Goal: Task Accomplishment & Management: Complete application form

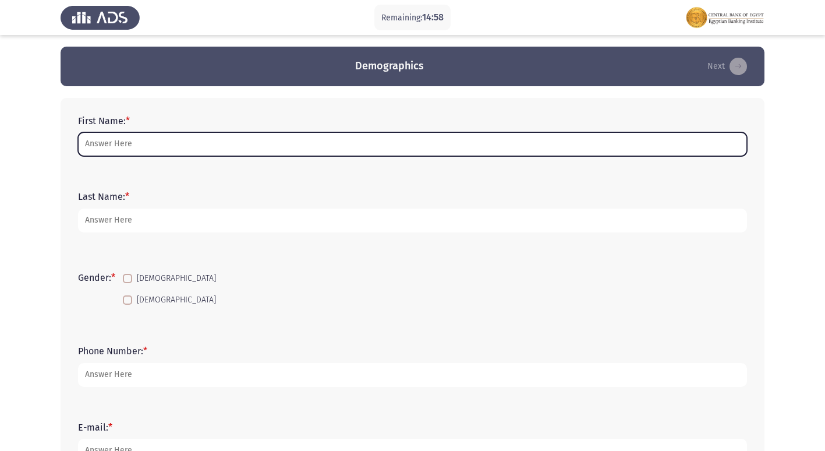
click at [193, 145] on input "First Name: *" at bounding box center [412, 144] width 669 height 24
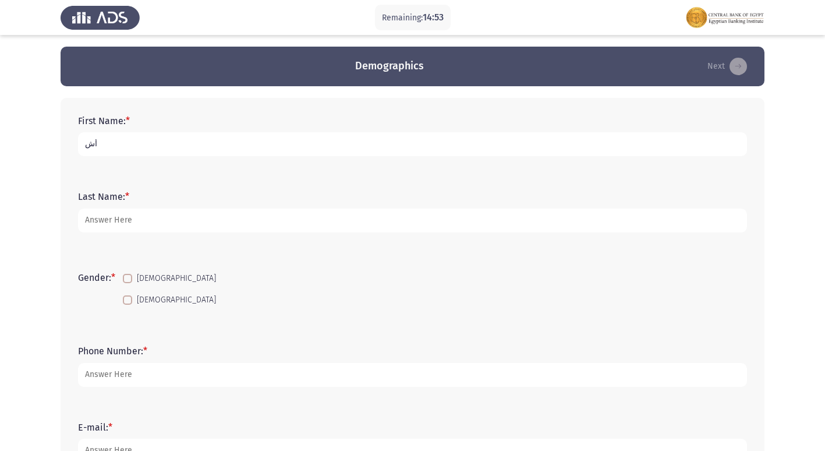
type input "أ"
type input "[PERSON_NAME] [PERSON_NAME] Abdullah"
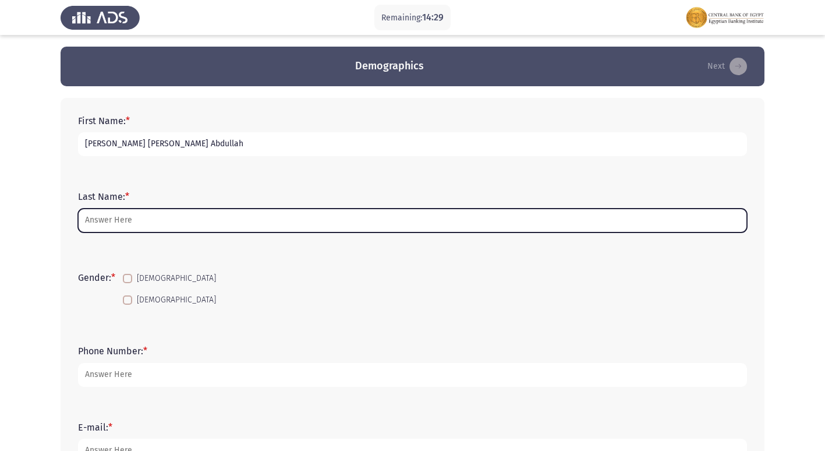
click at [184, 225] on input "Last Name: *" at bounding box center [412, 221] width 669 height 24
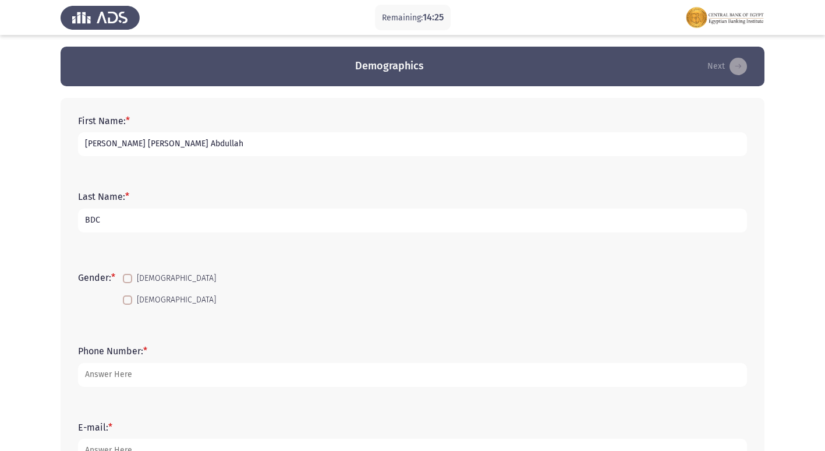
type input "BDC"
click at [128, 304] on span at bounding box center [127, 299] width 9 height 9
click at [128, 305] on input "[DEMOGRAPHIC_DATA]" at bounding box center [127, 305] width 1 height 1
click at [128, 304] on span at bounding box center [127, 299] width 9 height 9
click at [128, 305] on input "[DEMOGRAPHIC_DATA]" at bounding box center [127, 305] width 1 height 1
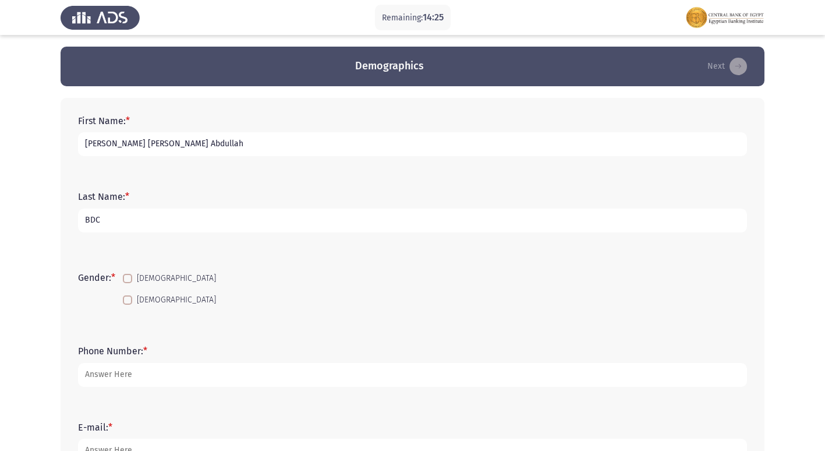
checkbox input "false"
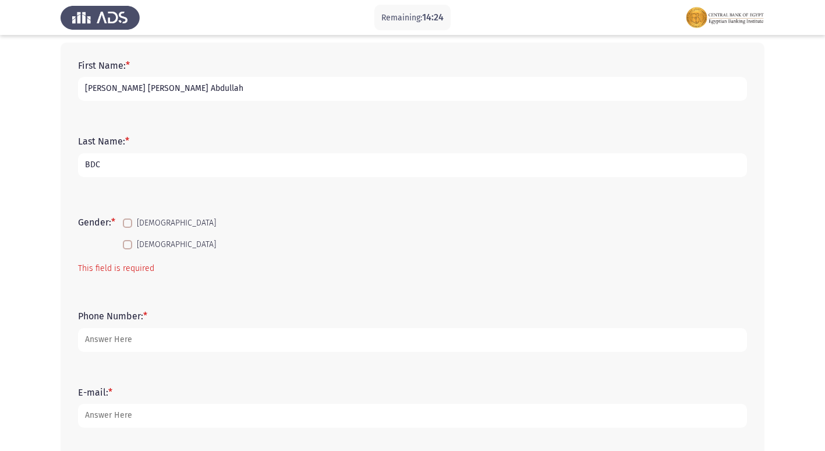
scroll to position [58, 0]
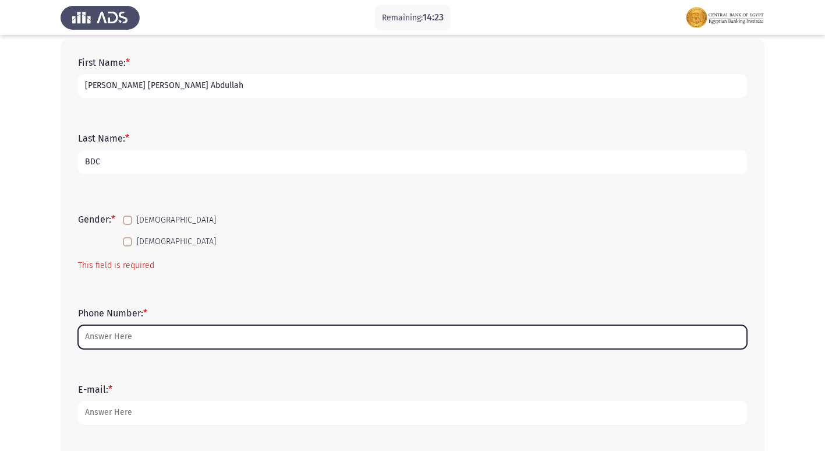
click at [137, 334] on input "Phone Number: *" at bounding box center [412, 337] width 669 height 24
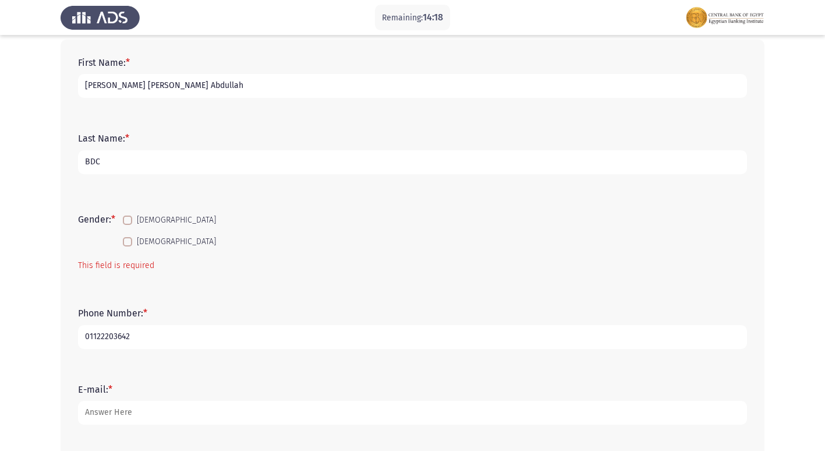
type input "01122203642"
click at [127, 243] on span at bounding box center [127, 241] width 9 height 9
click at [127, 246] on input "[DEMOGRAPHIC_DATA]" at bounding box center [127, 246] width 1 height 1
checkbox input "true"
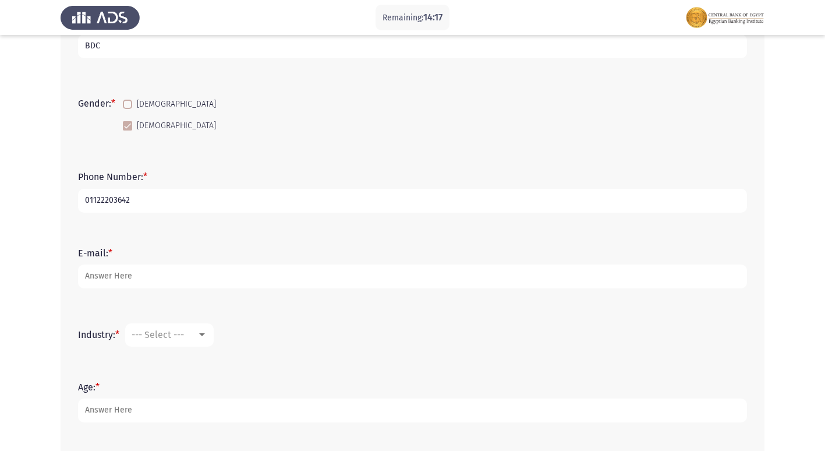
scroll to position [175, 0]
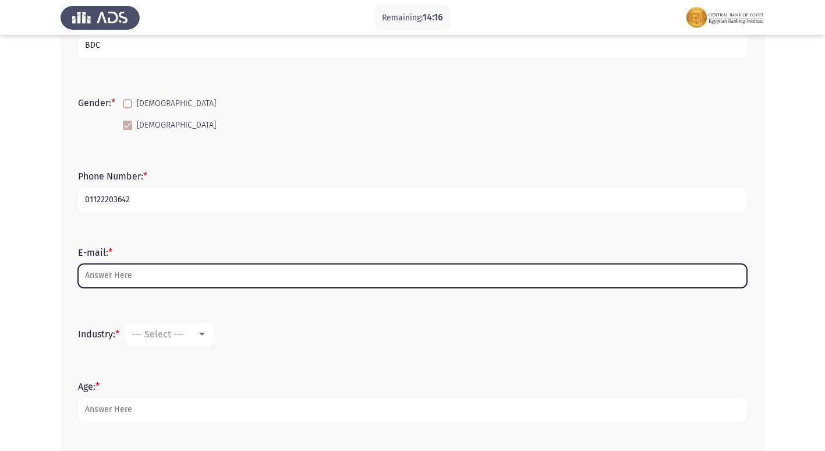
click at [129, 273] on input "E-mail: *" at bounding box center [412, 276] width 669 height 24
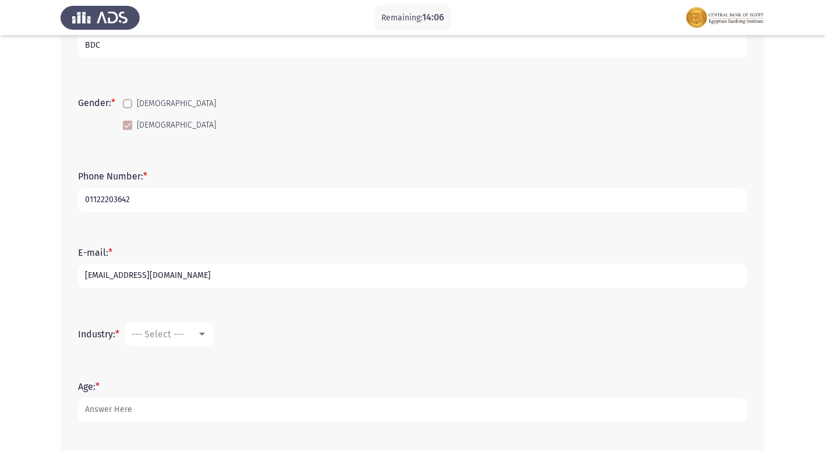
type input "[EMAIL_ADDRESS][DOMAIN_NAME]"
click at [164, 338] on span "--- Select ---" at bounding box center [158, 334] width 52 height 11
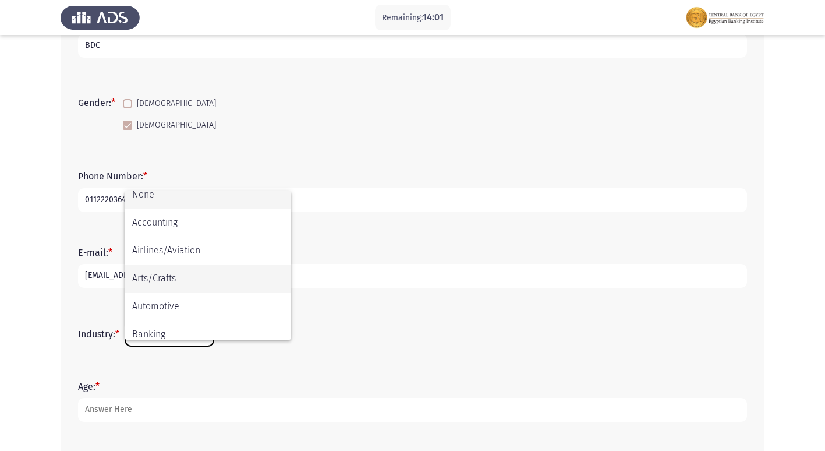
scroll to position [0, 0]
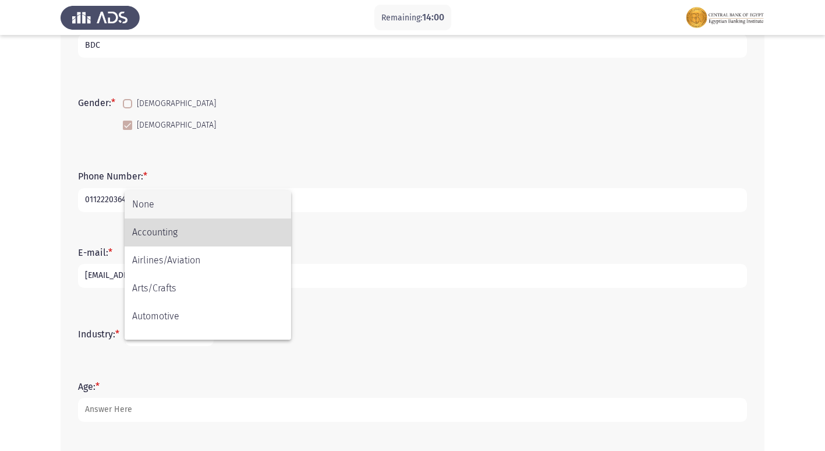
click at [189, 230] on span "Accounting" at bounding box center [207, 232] width 151 height 28
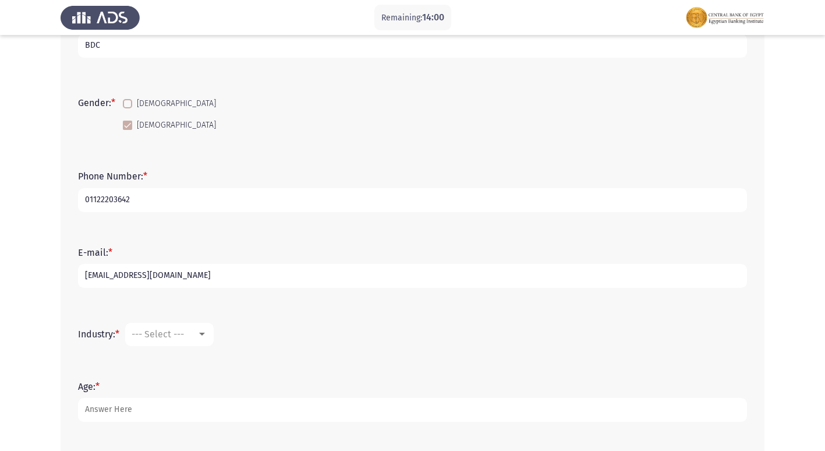
click at [189, 230] on div "E-mail: * [EMAIL_ADDRESS][DOMAIN_NAME]" at bounding box center [412, 268] width 681 height 76
click at [162, 328] on mat-select "Accounting" at bounding box center [169, 334] width 89 height 23
click at [165, 334] on span "Accounting" at bounding box center [155, 334] width 47 height 11
click at [163, 425] on span "Other" at bounding box center [207, 428] width 151 height 28
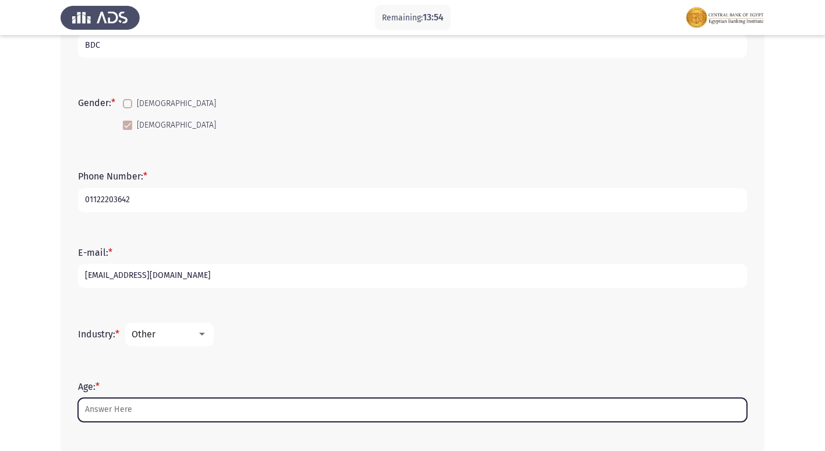
click at [111, 417] on input "Age: *" at bounding box center [412, 410] width 669 height 24
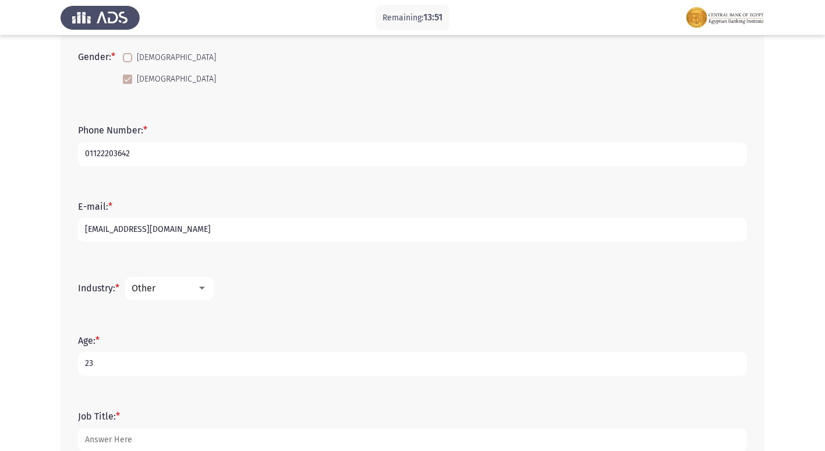
scroll to position [291, 0]
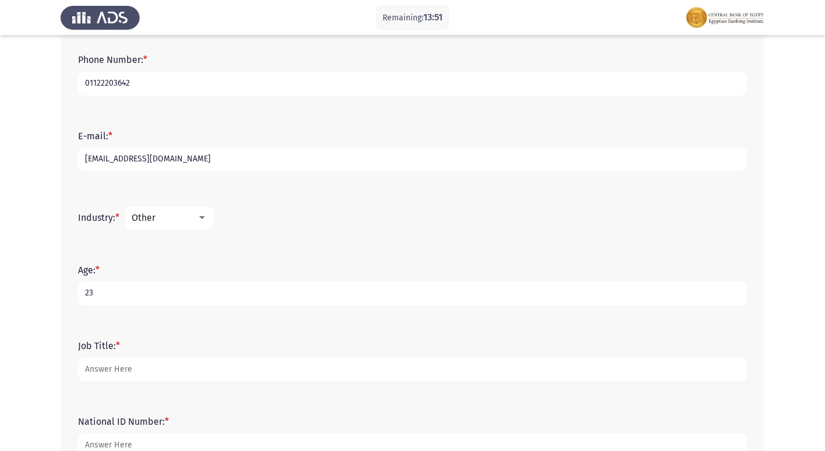
type input "23"
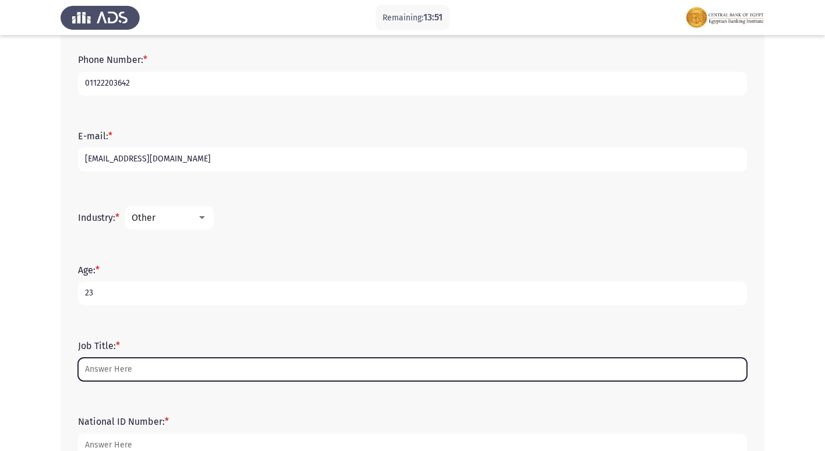
click at [150, 375] on input "Job Title: *" at bounding box center [412, 370] width 669 height 24
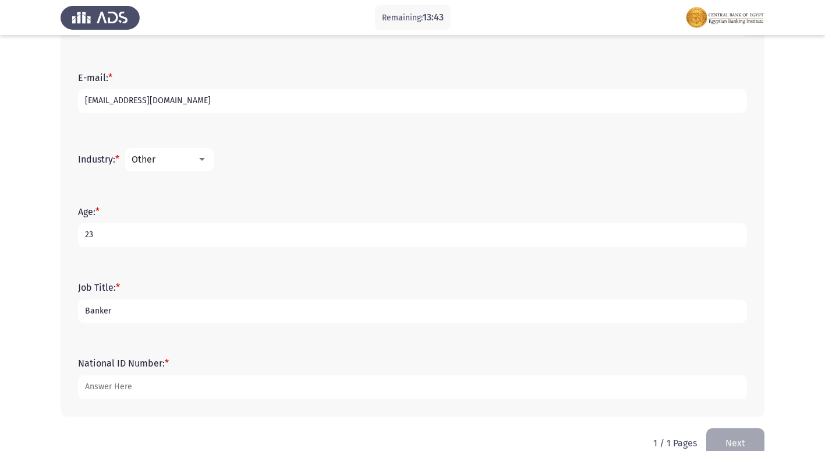
scroll to position [373, 0]
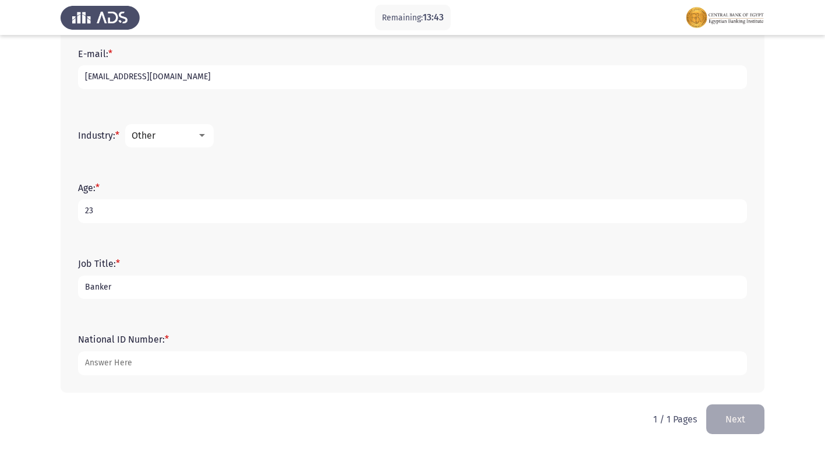
type input "Banker"
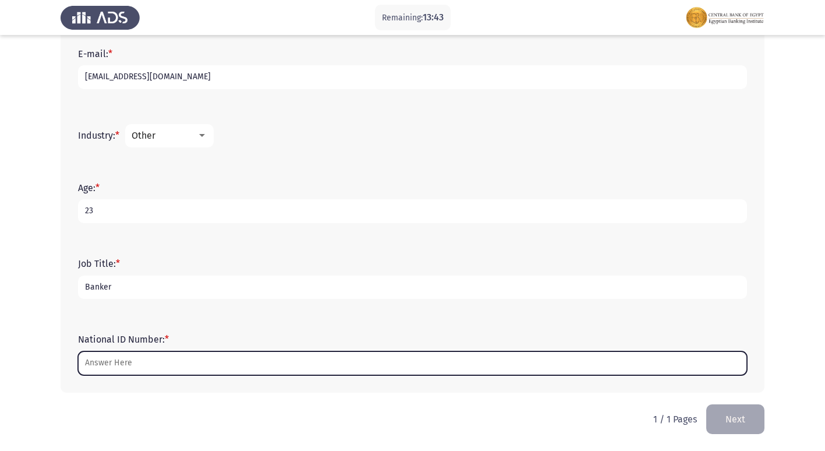
click at [151, 363] on input "National ID Number: *" at bounding box center [412, 363] width 669 height 24
type input "2"
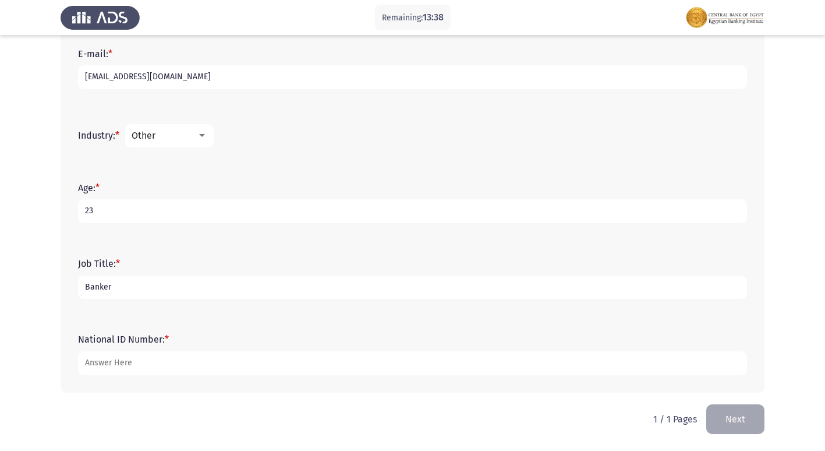
click at [170, 135] on div "Other" at bounding box center [164, 135] width 65 height 11
click at [170, 135] on span "Hospitals/Health Care" at bounding box center [179, 135] width 95 height 11
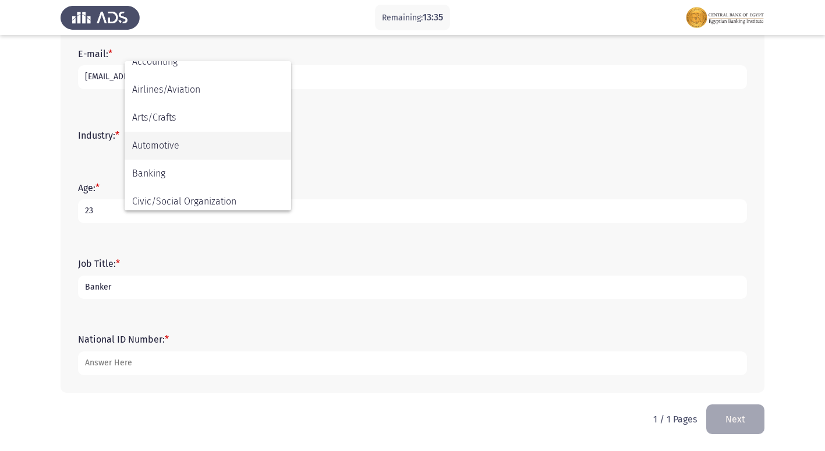
scroll to position [58, 0]
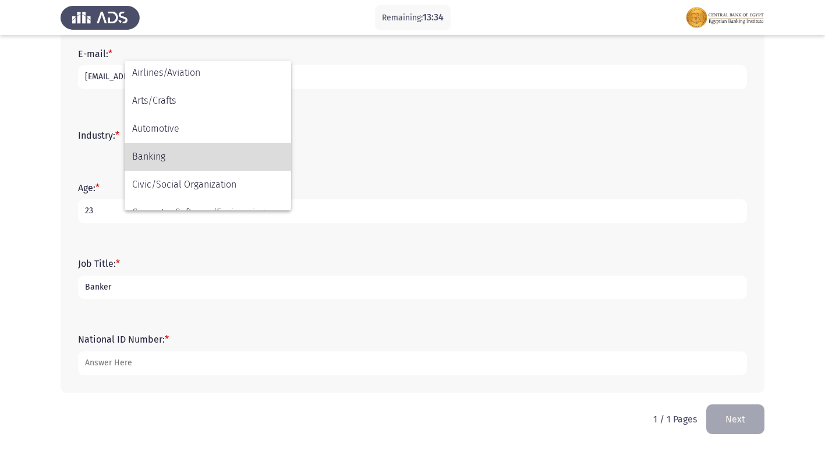
click at [176, 156] on span "Banking" at bounding box center [207, 157] width 151 height 28
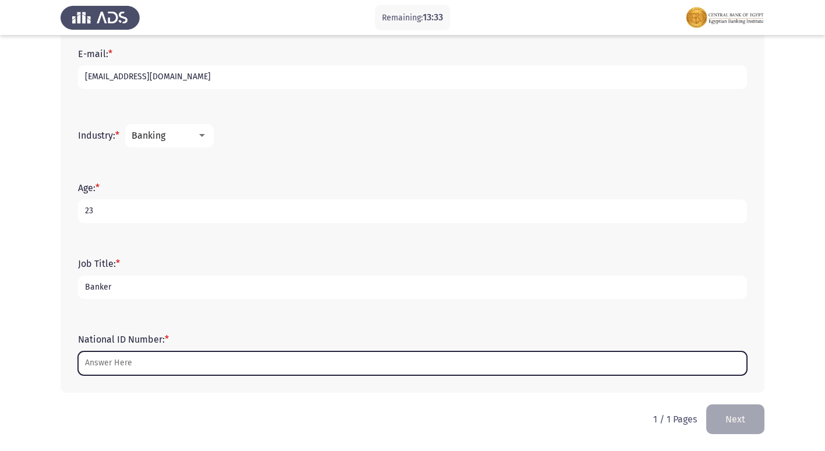
click at [156, 353] on input "National ID Number: *" at bounding box center [412, 363] width 669 height 24
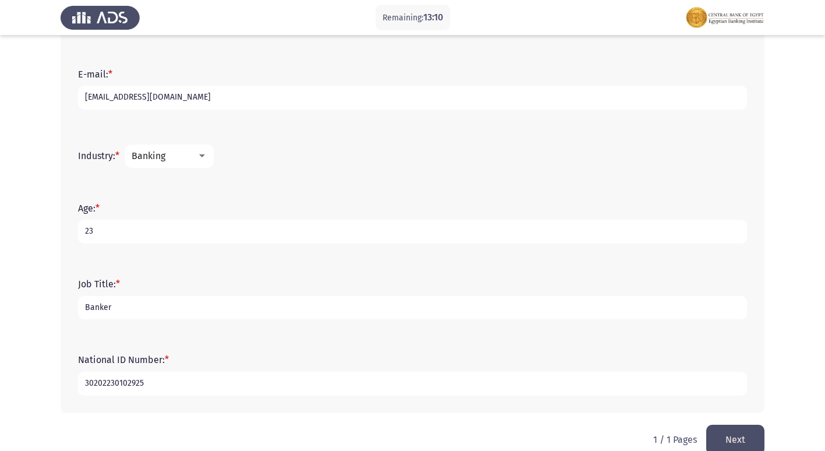
scroll to position [373, 0]
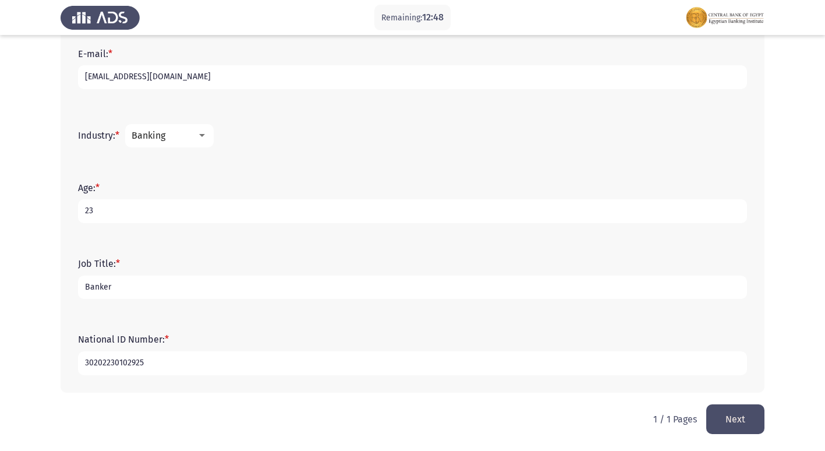
type input "30202230102925"
click at [729, 422] on button "Next" at bounding box center [736, 419] width 58 height 30
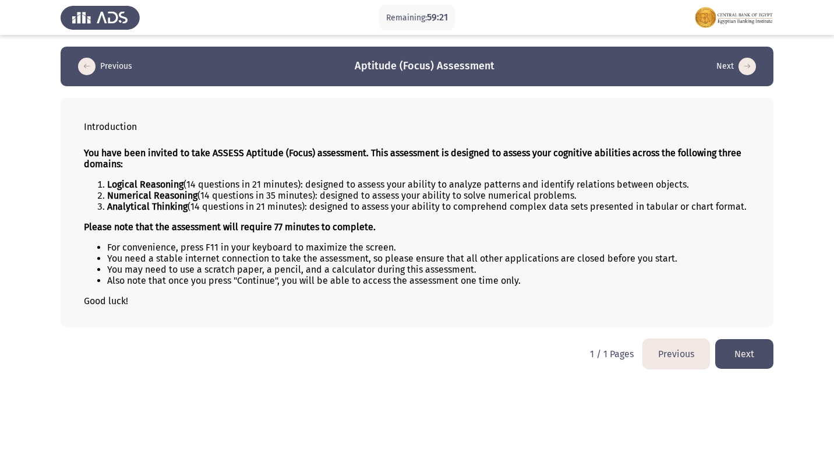
click at [760, 359] on button "Next" at bounding box center [744, 354] width 58 height 30
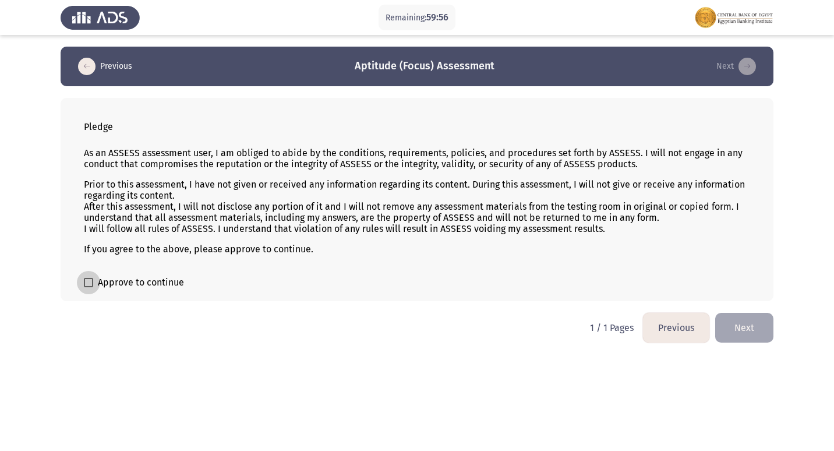
click at [89, 281] on span at bounding box center [88, 282] width 9 height 9
click at [89, 287] on input "Approve to continue" at bounding box center [88, 287] width 1 height 1
checkbox input "true"
click at [742, 326] on button "Next" at bounding box center [744, 328] width 58 height 30
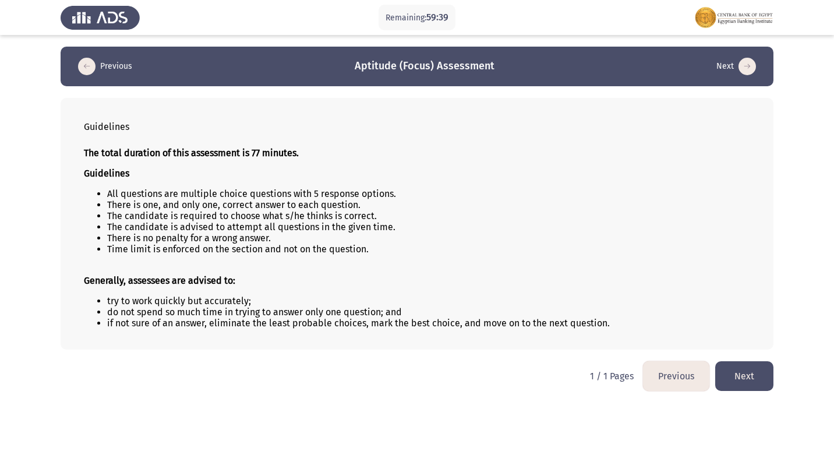
click at [754, 371] on button "Next" at bounding box center [744, 376] width 58 height 30
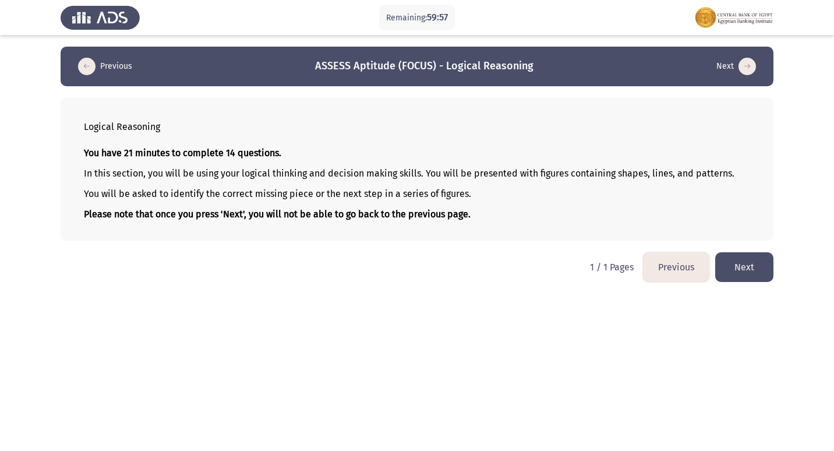
click at [730, 271] on button "Next" at bounding box center [744, 267] width 58 height 30
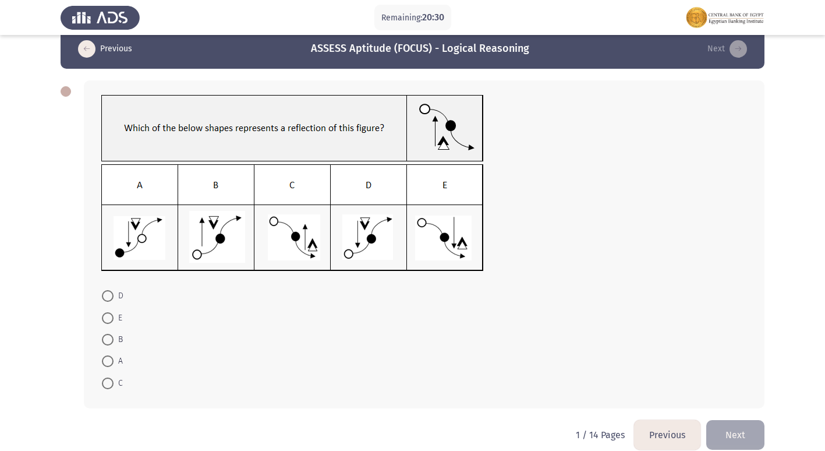
scroll to position [33, 0]
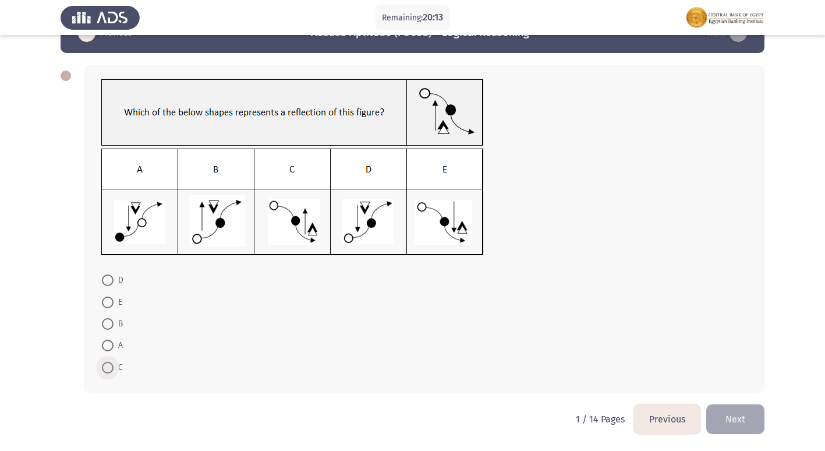
click at [110, 364] on span at bounding box center [108, 368] width 12 height 12
click at [110, 364] on input "C" at bounding box center [108, 368] width 12 height 12
radio input "true"
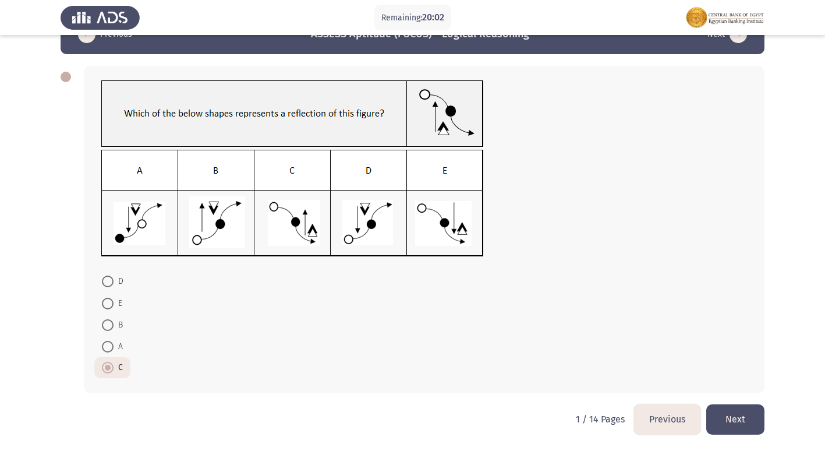
click at [742, 418] on button "Next" at bounding box center [736, 419] width 58 height 30
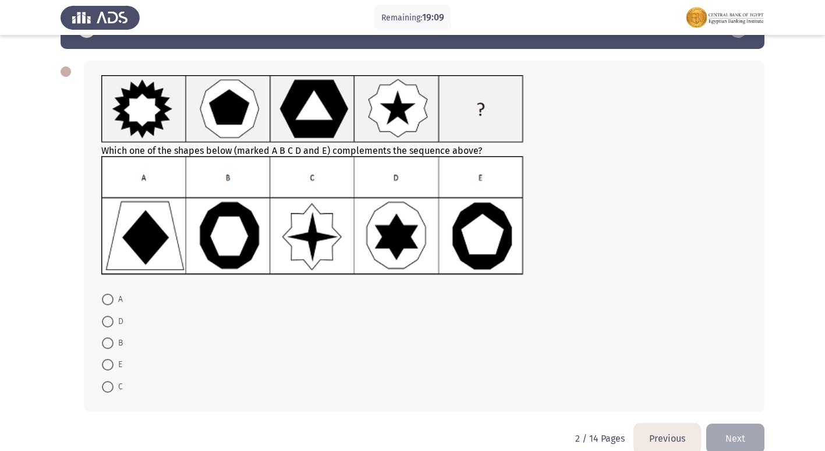
scroll to position [57, 0]
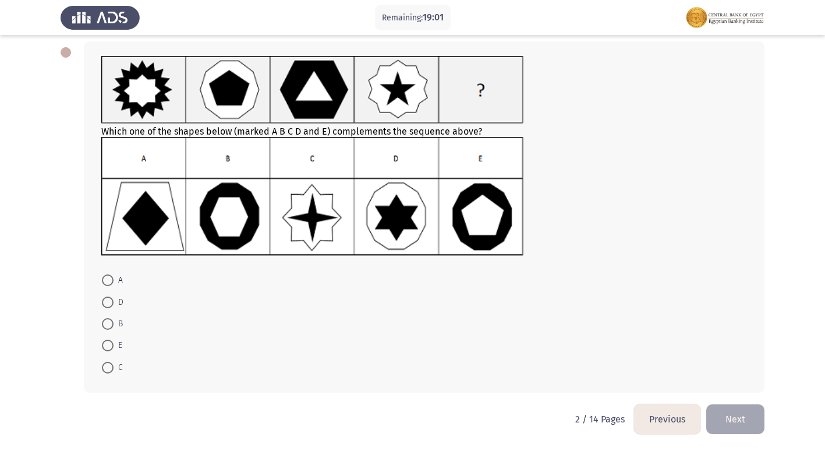
click at [105, 343] on span at bounding box center [108, 346] width 12 height 12
click at [105, 343] on input "E" at bounding box center [108, 346] width 12 height 12
radio input "true"
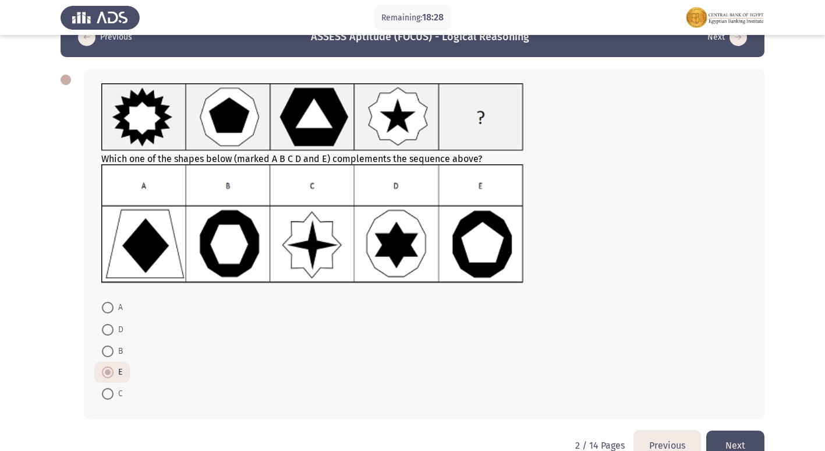
scroll to position [55, 0]
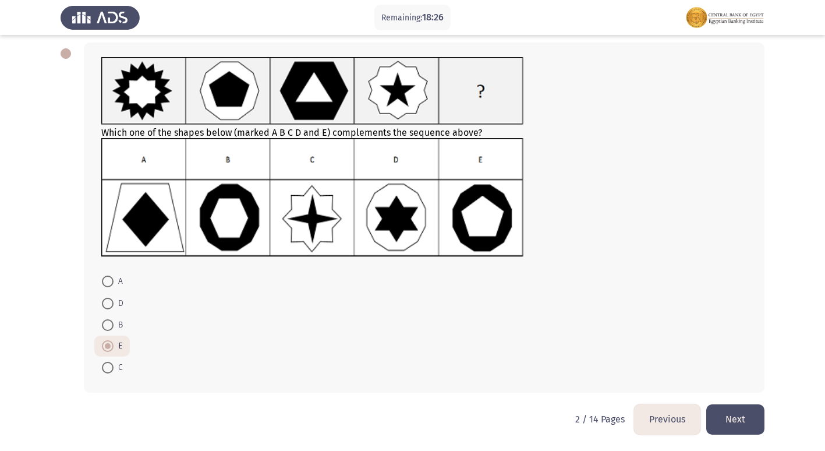
click at [749, 408] on button "Next" at bounding box center [736, 419] width 58 height 30
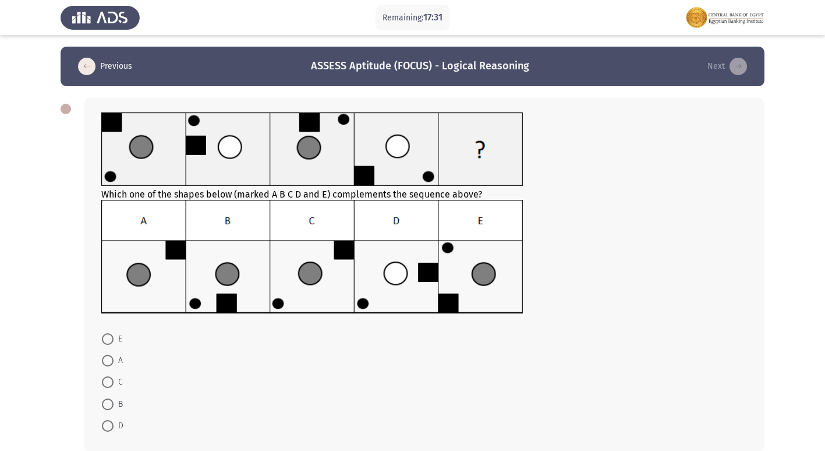
click at [110, 400] on span at bounding box center [108, 404] width 12 height 12
click at [110, 400] on input "B" at bounding box center [108, 404] width 12 height 12
radio input "true"
click at [110, 400] on span at bounding box center [108, 404] width 12 height 12
click at [110, 400] on input "B" at bounding box center [108, 404] width 12 height 12
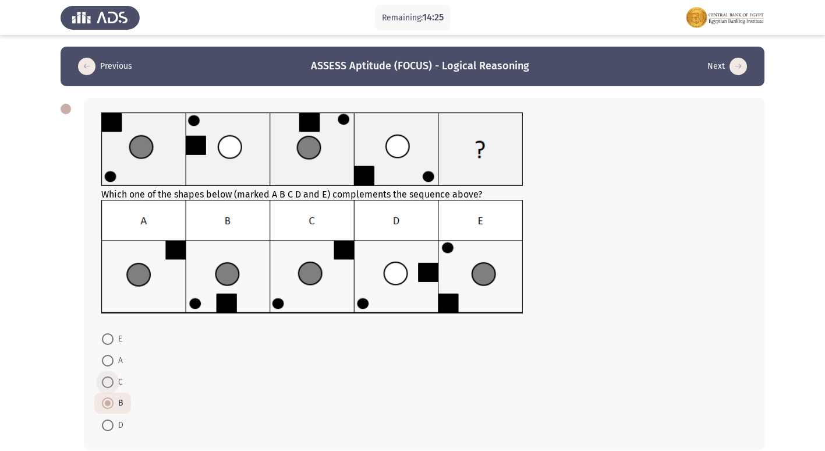
click at [105, 377] on span at bounding box center [108, 382] width 12 height 12
click at [105, 377] on input "C" at bounding box center [108, 382] width 12 height 12
radio input "true"
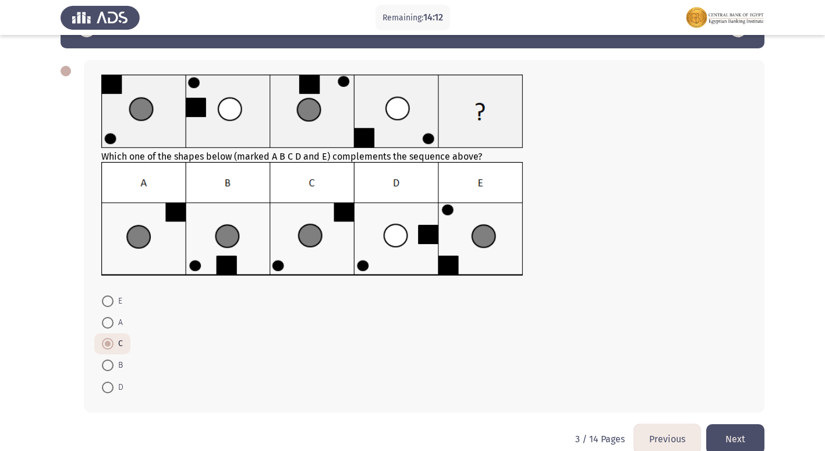
scroll to position [58, 0]
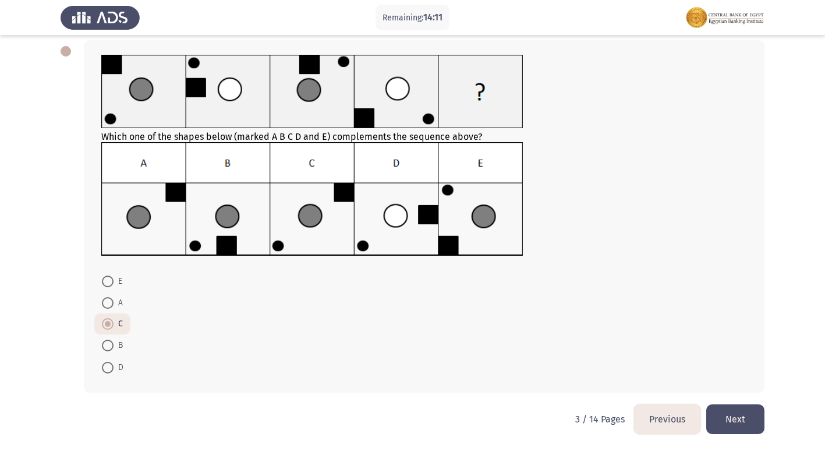
click at [742, 421] on button "Next" at bounding box center [736, 419] width 58 height 30
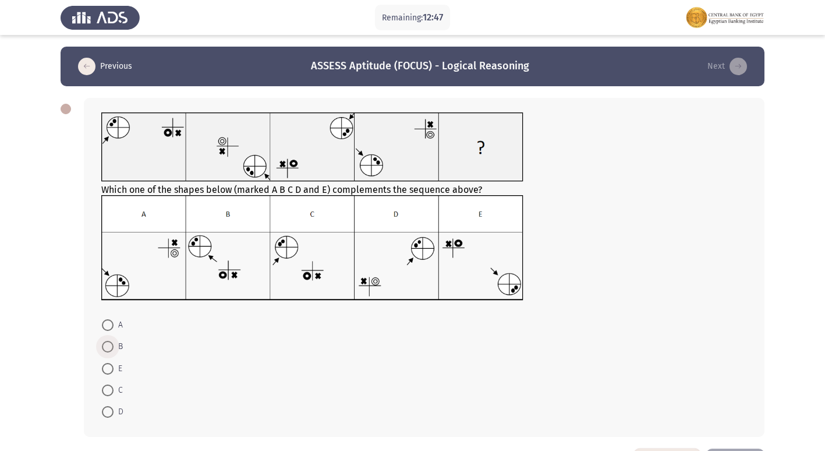
click at [105, 348] on span at bounding box center [108, 347] width 12 height 12
click at [105, 348] on input "B" at bounding box center [108, 347] width 12 height 12
radio input "true"
click at [105, 348] on span at bounding box center [108, 347] width 12 height 12
click at [105, 348] on input "B" at bounding box center [108, 347] width 12 height 12
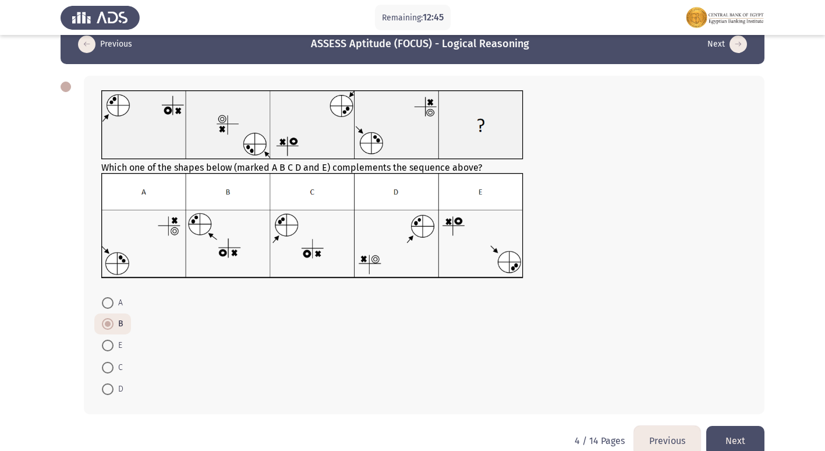
scroll to position [44, 0]
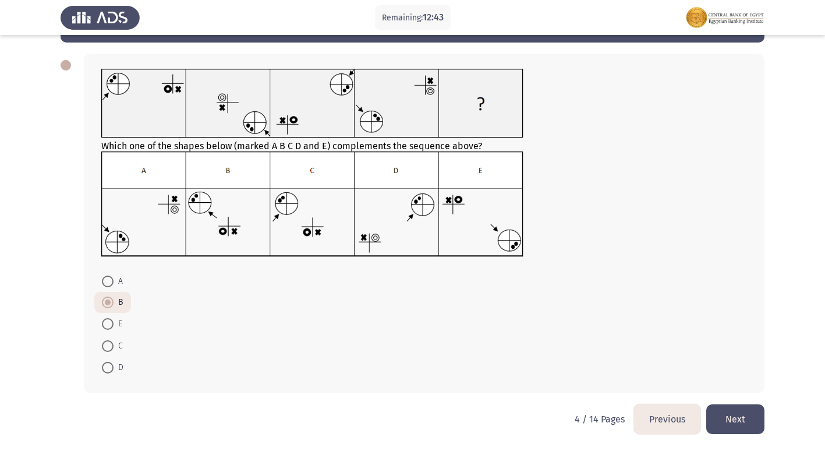
click at [740, 418] on button "Next" at bounding box center [736, 419] width 58 height 30
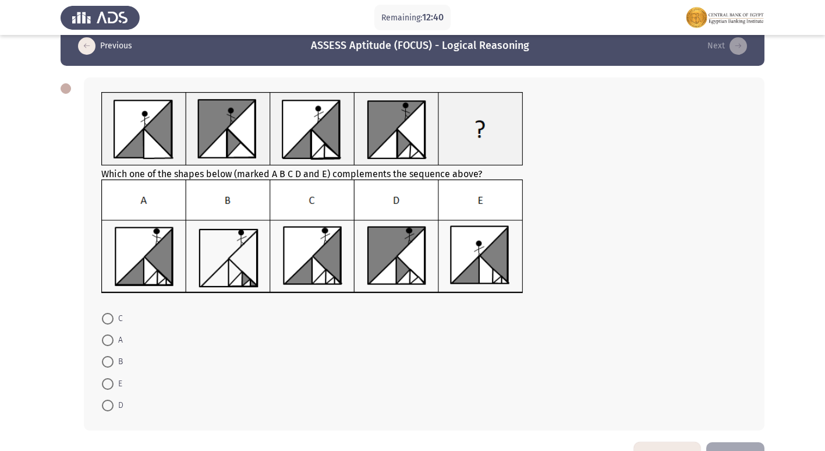
scroll to position [0, 0]
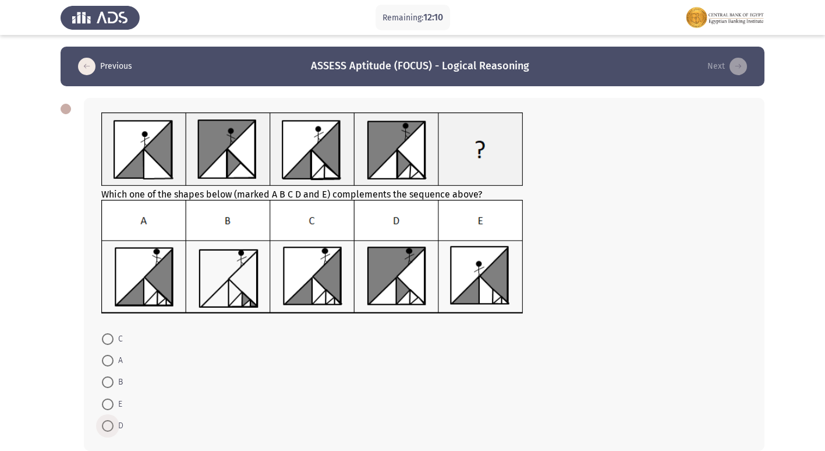
click at [107, 427] on span at bounding box center [108, 426] width 12 height 12
click at [107, 427] on input "D" at bounding box center [108, 426] width 12 height 12
radio input "true"
click at [107, 427] on span at bounding box center [108, 426] width 12 height 12
click at [107, 427] on input "D" at bounding box center [108, 426] width 12 height 12
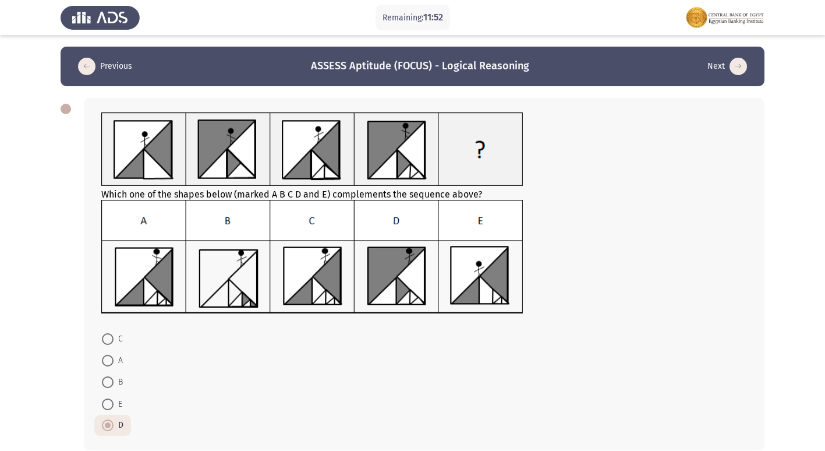
click at [110, 344] on span at bounding box center [108, 339] width 12 height 12
click at [110, 344] on input "C" at bounding box center [108, 339] width 12 height 12
radio input "true"
click at [110, 344] on label "C" at bounding box center [112, 339] width 21 height 14
click at [110, 344] on input "C" at bounding box center [108, 339] width 12 height 12
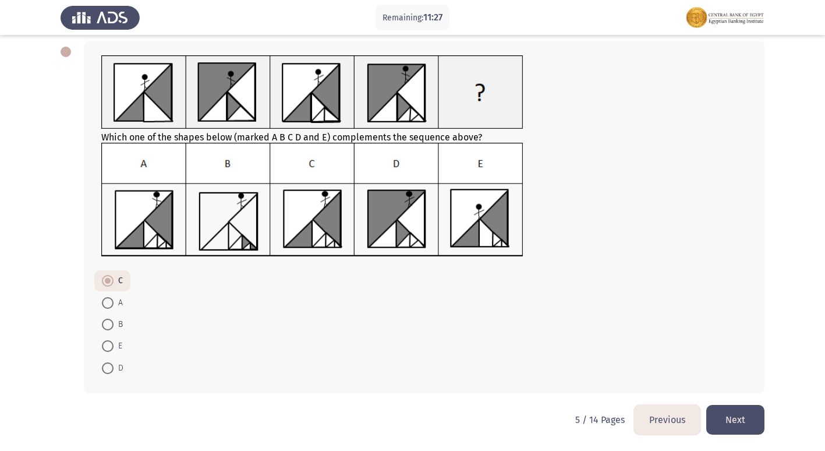
scroll to position [58, 0]
click at [728, 412] on button "Next" at bounding box center [736, 419] width 58 height 30
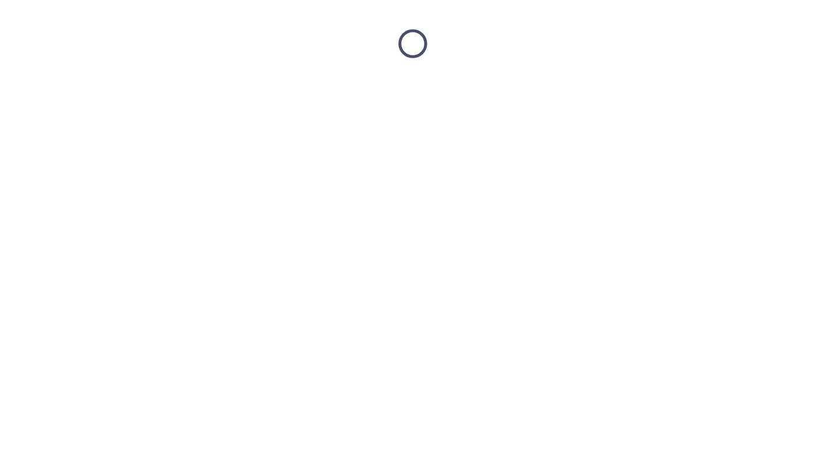
scroll to position [0, 0]
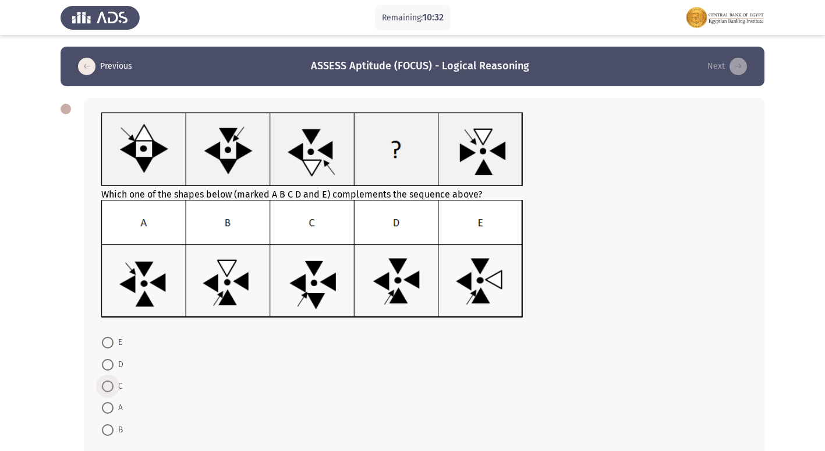
click at [110, 387] on span at bounding box center [108, 386] width 12 height 12
click at [110, 387] on input "C" at bounding box center [108, 386] width 12 height 12
radio input "true"
click at [110, 387] on span at bounding box center [108, 386] width 12 height 12
click at [110, 387] on input "C" at bounding box center [108, 386] width 12 height 12
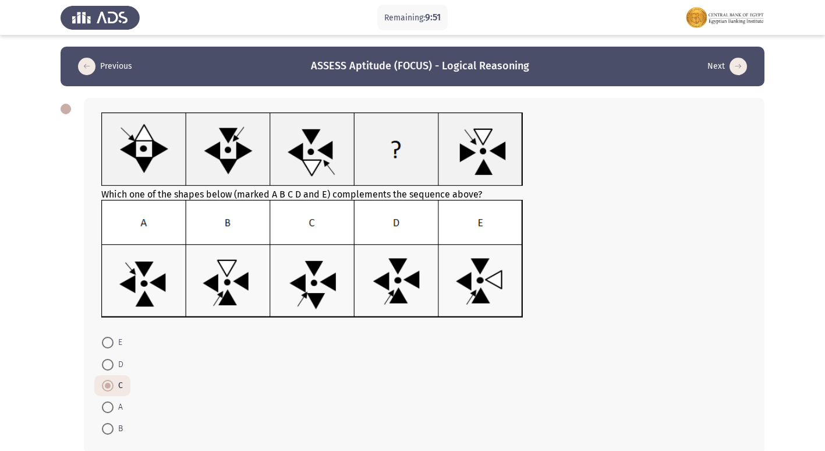
click at [108, 365] on span at bounding box center [108, 365] width 0 height 0
click at [107, 365] on input "D" at bounding box center [108, 365] width 12 height 12
radio input "true"
click at [107, 365] on span at bounding box center [108, 365] width 12 height 12
click at [107, 365] on input "D" at bounding box center [108, 365] width 12 height 12
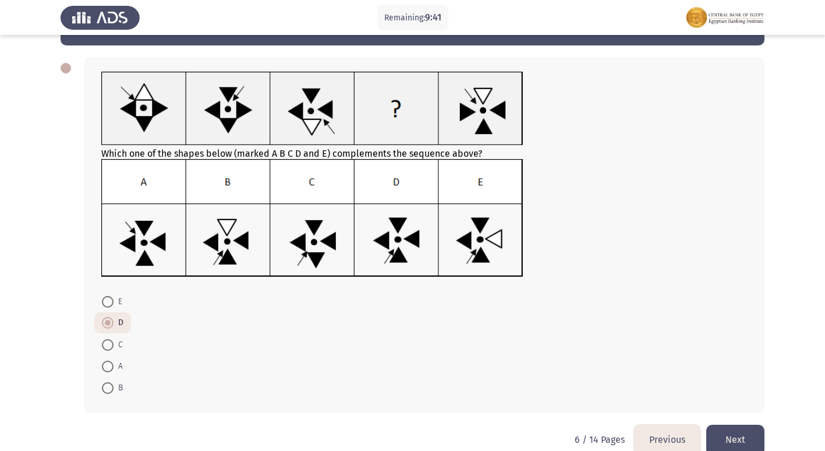
scroll to position [61, 0]
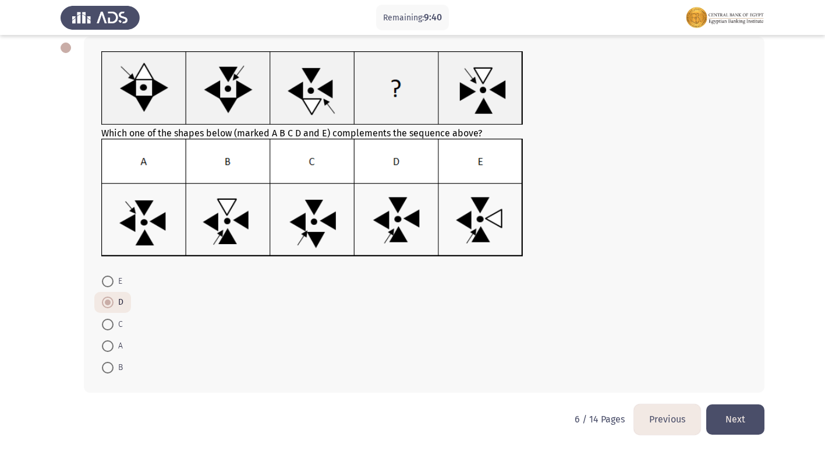
click at [728, 417] on button "Next" at bounding box center [736, 419] width 58 height 30
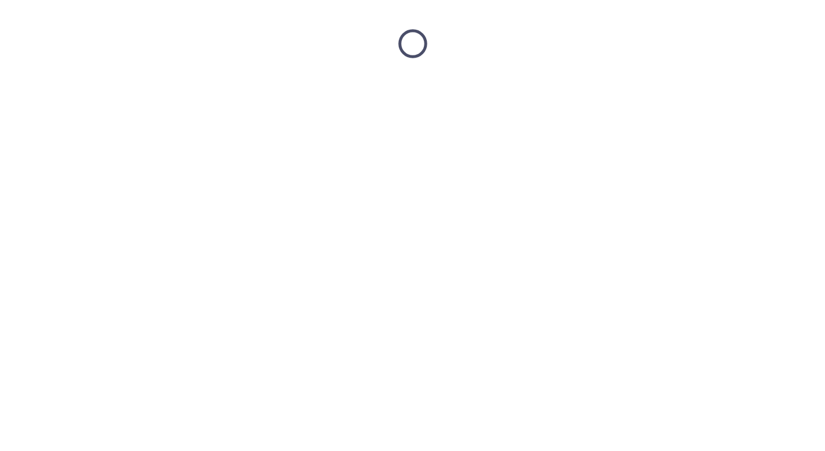
scroll to position [0, 0]
click at [728, 87] on html at bounding box center [417, 43] width 834 height 87
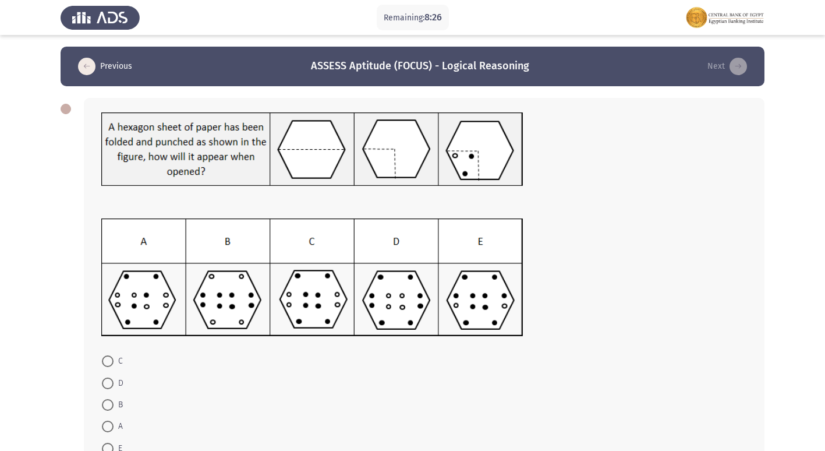
click at [104, 363] on span at bounding box center [108, 361] width 12 height 12
click at [104, 363] on input "C" at bounding box center [108, 361] width 12 height 12
radio input "true"
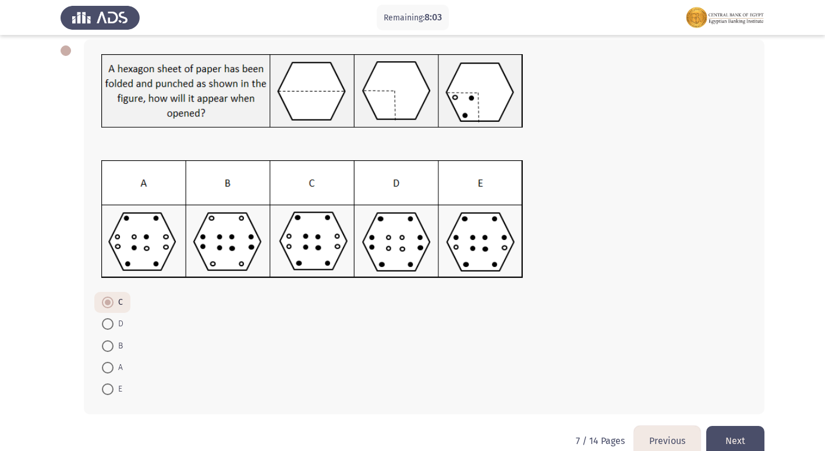
scroll to position [80, 0]
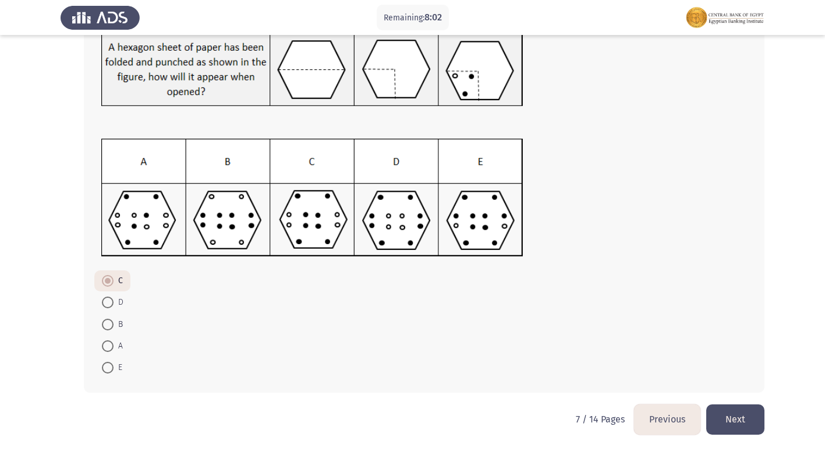
click at [724, 412] on button "Next" at bounding box center [736, 419] width 58 height 30
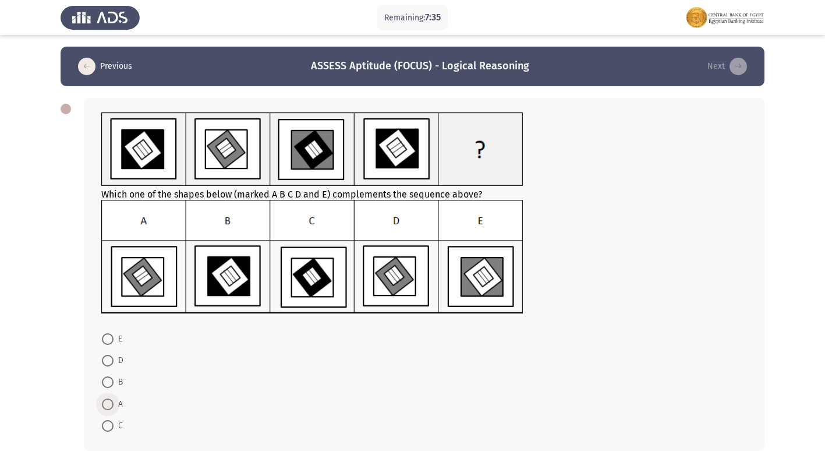
click at [110, 404] on span at bounding box center [108, 404] width 12 height 12
click at [110, 404] on input "A" at bounding box center [108, 404] width 12 height 12
radio input "true"
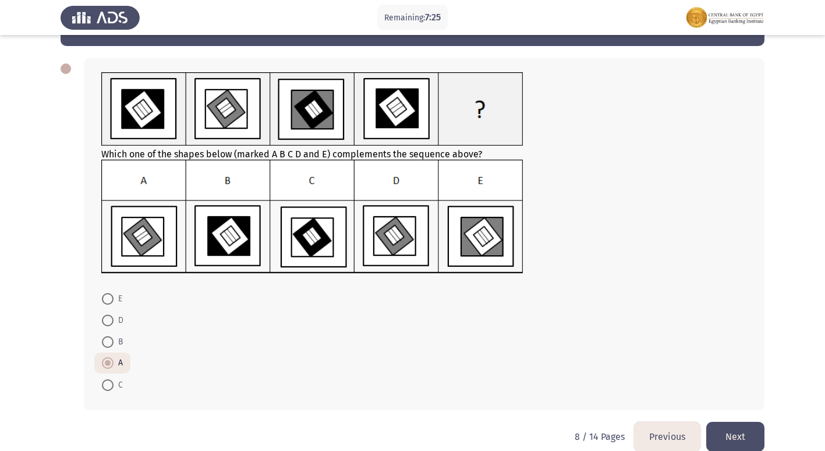
scroll to position [58, 0]
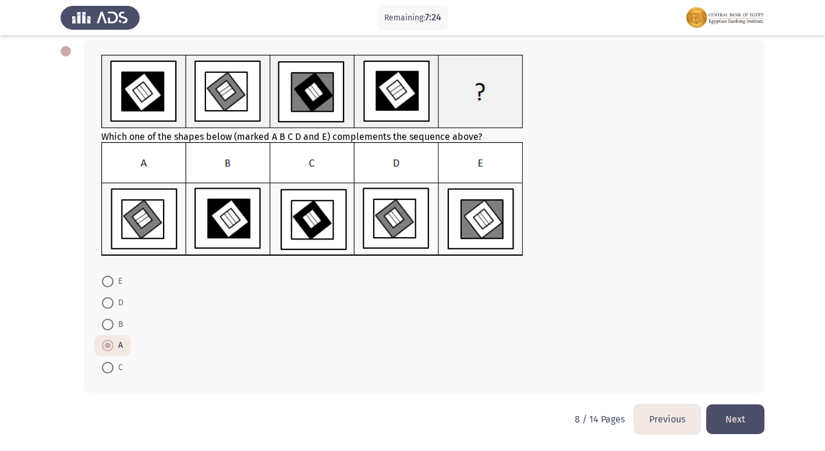
click at [757, 415] on button "Next" at bounding box center [736, 419] width 58 height 30
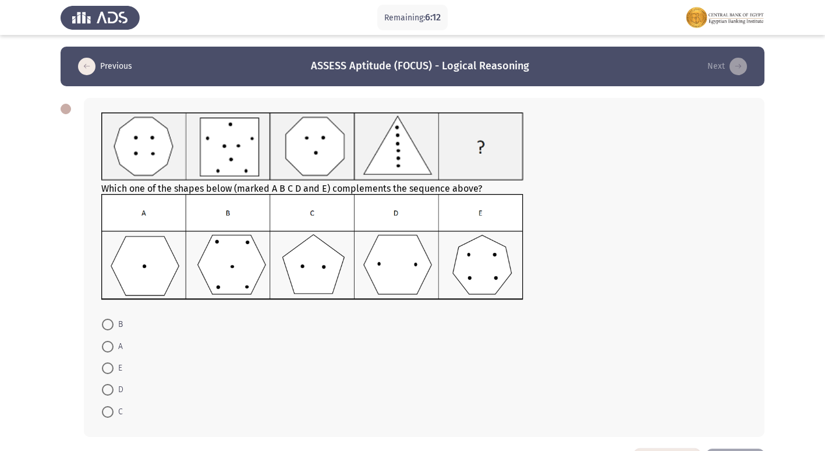
click at [110, 390] on span at bounding box center [108, 390] width 12 height 12
click at [110, 390] on input "D" at bounding box center [108, 390] width 12 height 12
radio input "true"
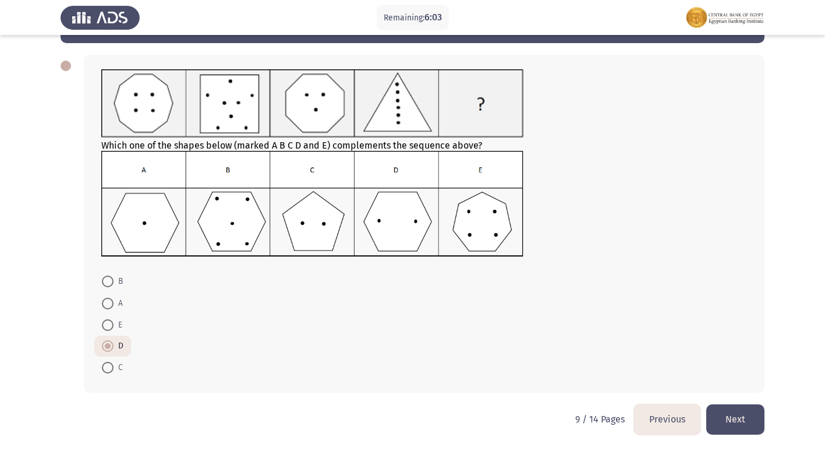
click at [737, 419] on button "Next" at bounding box center [736, 419] width 58 height 30
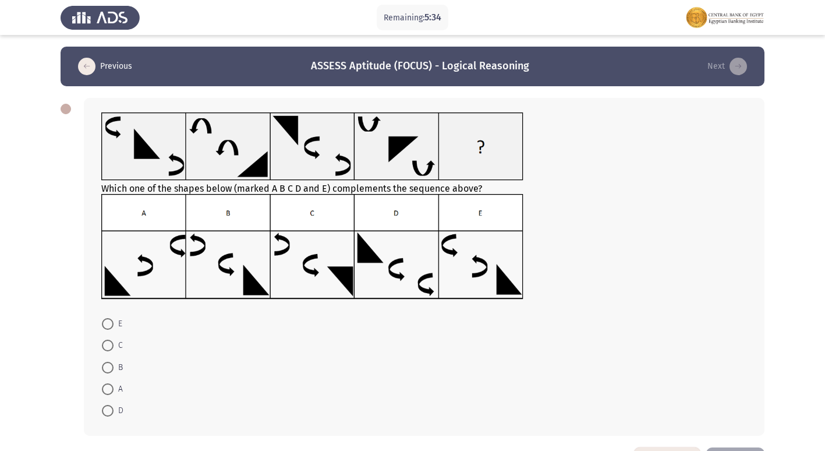
click at [101, 390] on mat-radio-button "A" at bounding box center [112, 389] width 36 height 22
click at [107, 389] on span at bounding box center [108, 389] width 12 height 12
click at [107, 389] on input "A" at bounding box center [108, 389] width 12 height 12
radio input "true"
click at [107, 320] on span at bounding box center [108, 324] width 12 height 12
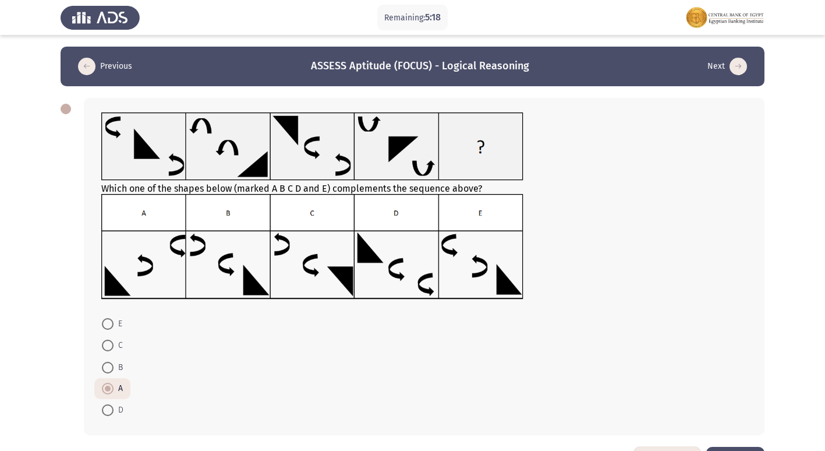
click at [107, 320] on input "E" at bounding box center [108, 324] width 12 height 12
radio input "true"
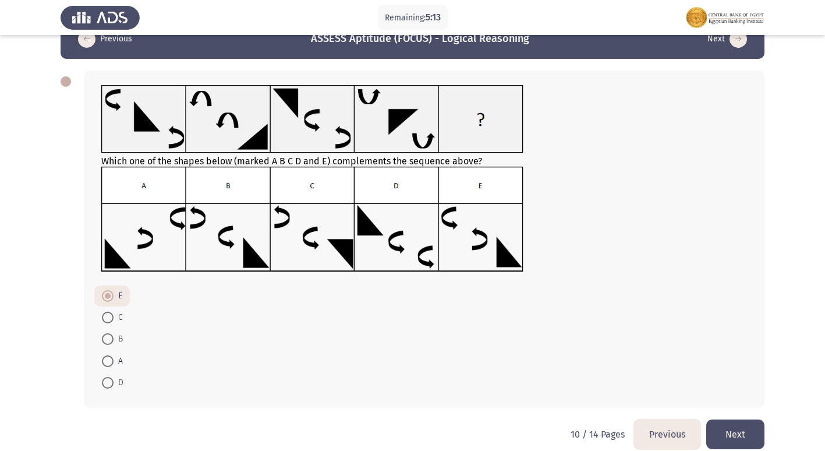
scroll to position [43, 0]
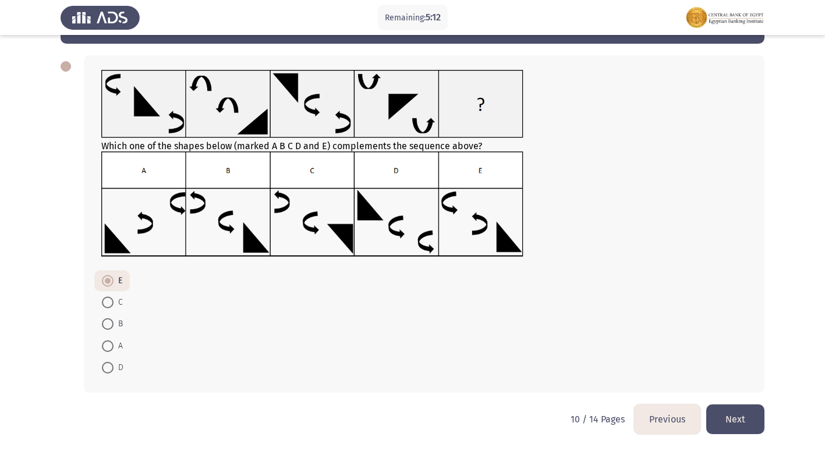
click at [742, 417] on button "Next" at bounding box center [736, 419] width 58 height 30
click at [742, 417] on html "Remaining: 5:12 Previous ASSESS Aptitude (FOCUS) - Logical Reasoning Next Which…" at bounding box center [412, 203] width 825 height 493
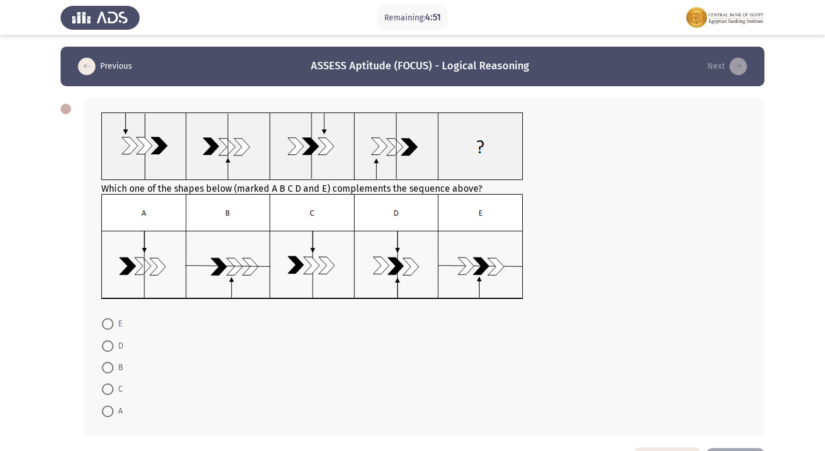
scroll to position [44, 0]
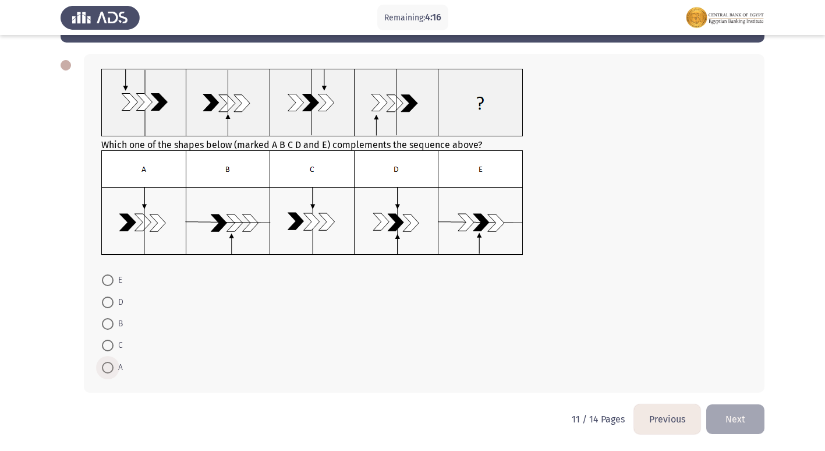
click at [109, 365] on span at bounding box center [108, 368] width 12 height 12
click at [109, 365] on input "A" at bounding box center [108, 368] width 12 height 12
radio input "true"
click at [109, 365] on span at bounding box center [108, 368] width 12 height 12
click at [109, 365] on input "A" at bounding box center [108, 368] width 12 height 12
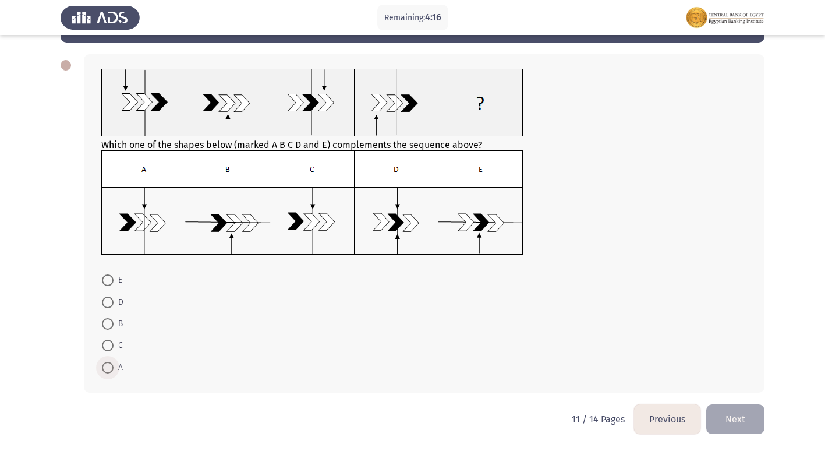
scroll to position [43, 0]
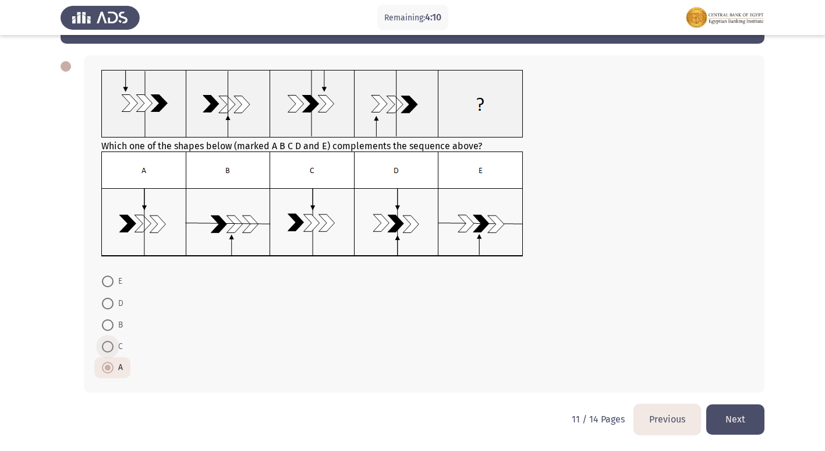
click at [104, 347] on span at bounding box center [108, 347] width 12 height 12
click at [104, 347] on input "C" at bounding box center [108, 347] width 12 height 12
radio input "true"
click at [105, 357] on mat-radio-button "A" at bounding box center [112, 368] width 36 height 22
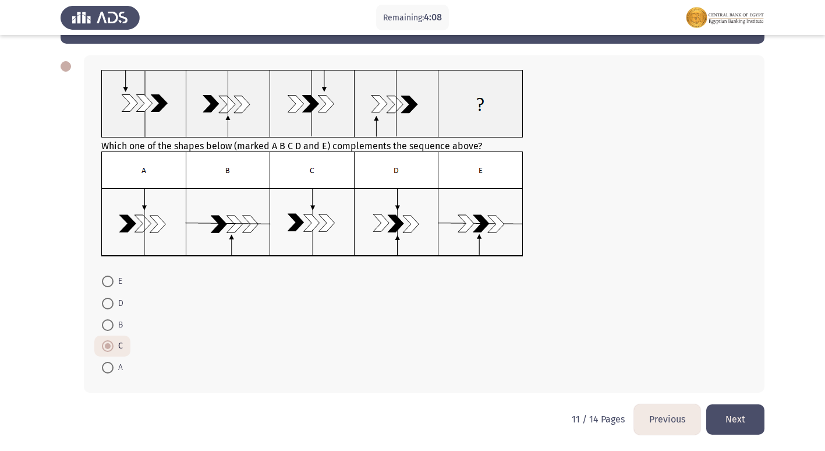
click at [106, 364] on span at bounding box center [108, 368] width 12 height 12
click at [106, 364] on input "A" at bounding box center [108, 368] width 12 height 12
radio input "true"
click at [106, 364] on span at bounding box center [108, 368] width 12 height 12
click at [106, 364] on input "A" at bounding box center [108, 368] width 12 height 12
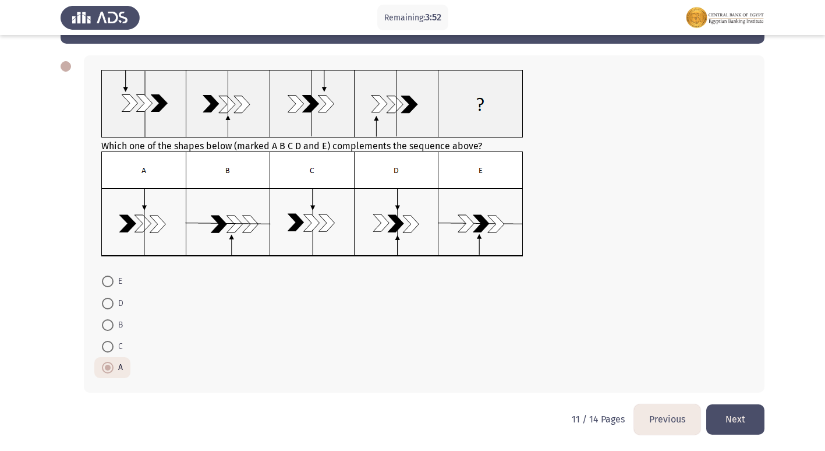
click at [740, 421] on button "Next" at bounding box center [736, 419] width 58 height 30
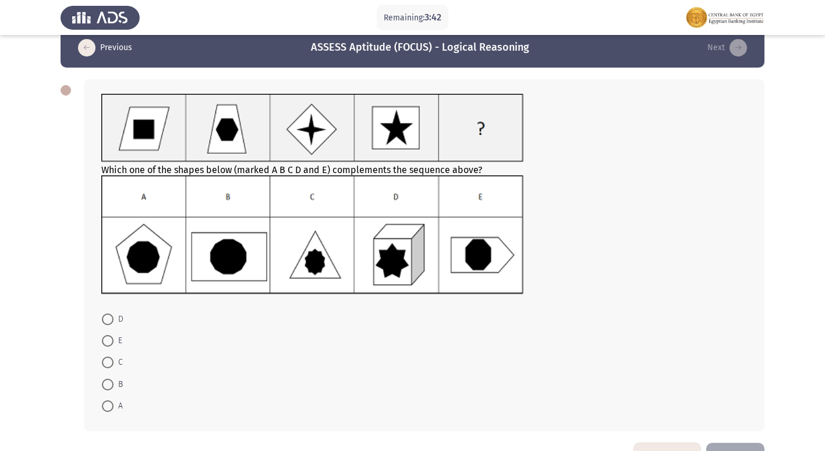
scroll to position [0, 0]
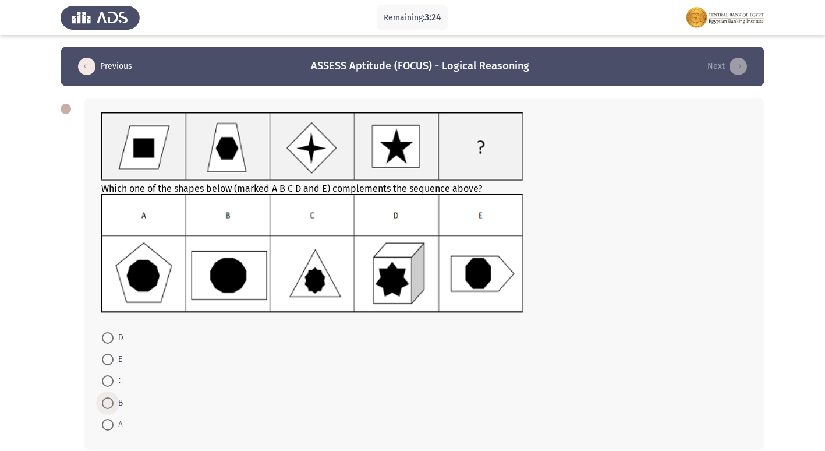
click at [105, 409] on label "B" at bounding box center [112, 403] width 21 height 14
click at [105, 409] on input "B" at bounding box center [108, 403] width 12 height 12
radio input "true"
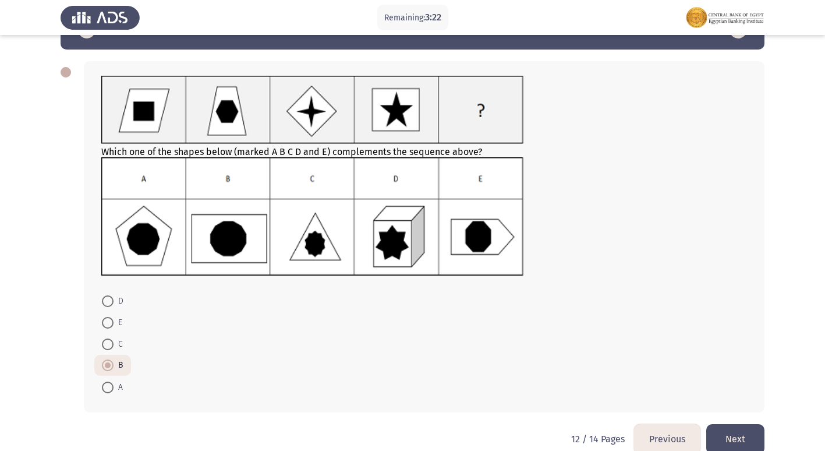
scroll to position [57, 0]
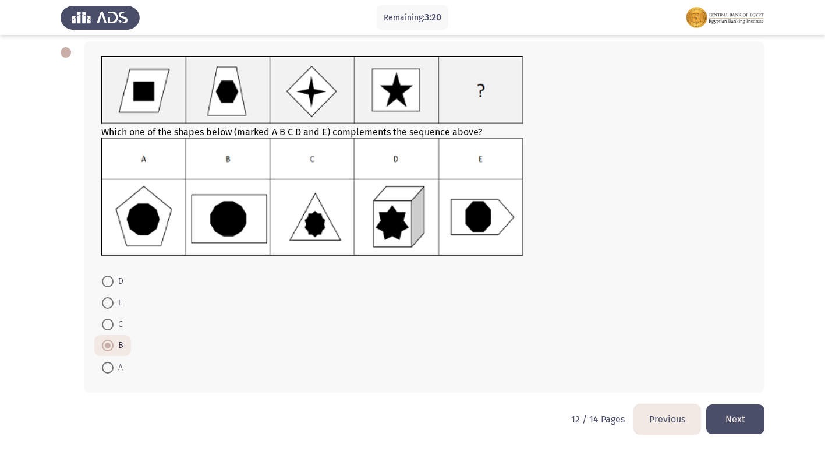
click at [744, 422] on button "Next" at bounding box center [736, 419] width 58 height 30
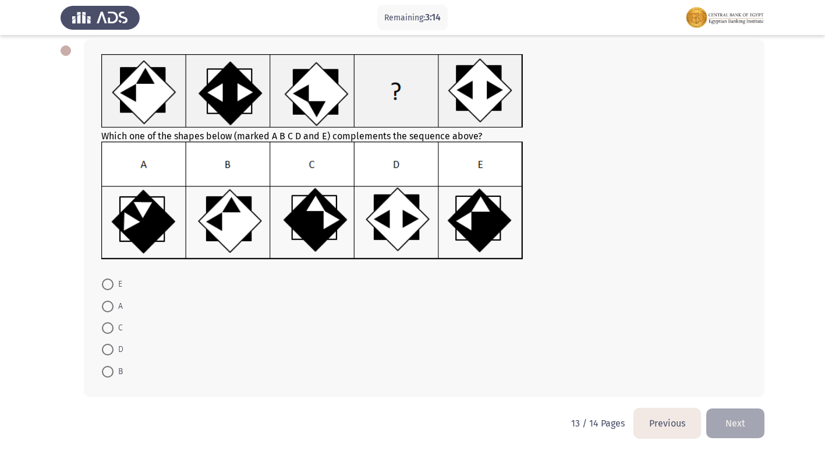
scroll to position [0, 0]
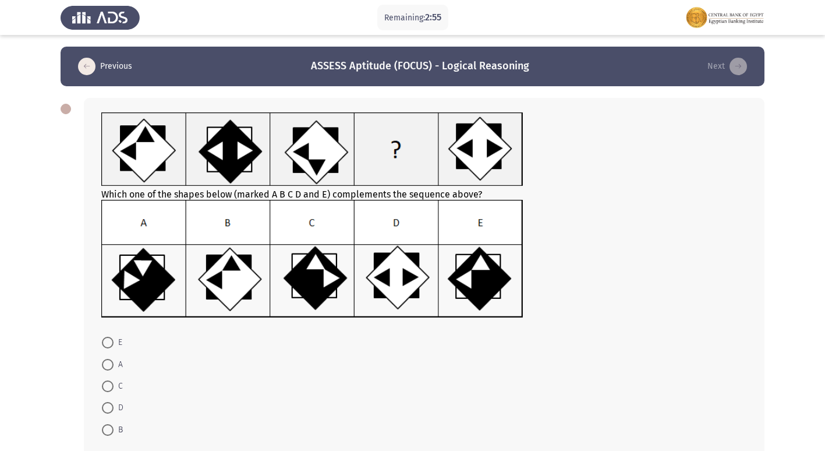
click at [110, 386] on span at bounding box center [108, 386] width 12 height 12
click at [110, 386] on input "C" at bounding box center [108, 386] width 12 height 12
radio input "true"
click at [110, 386] on span at bounding box center [108, 386] width 12 height 12
click at [110, 386] on input "C" at bounding box center [108, 386] width 12 height 12
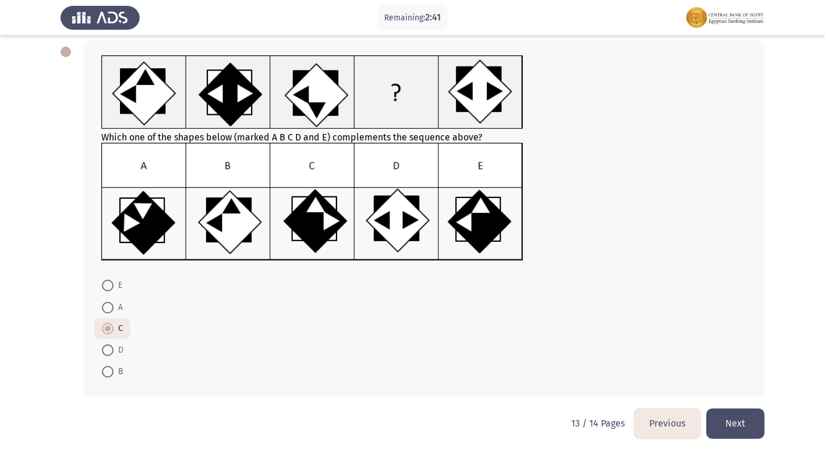
scroll to position [61, 0]
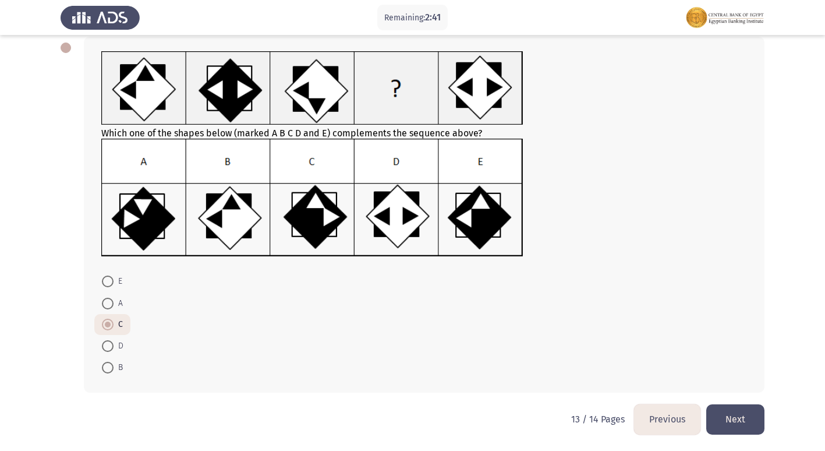
click at [747, 418] on button "Next" at bounding box center [736, 419] width 58 height 30
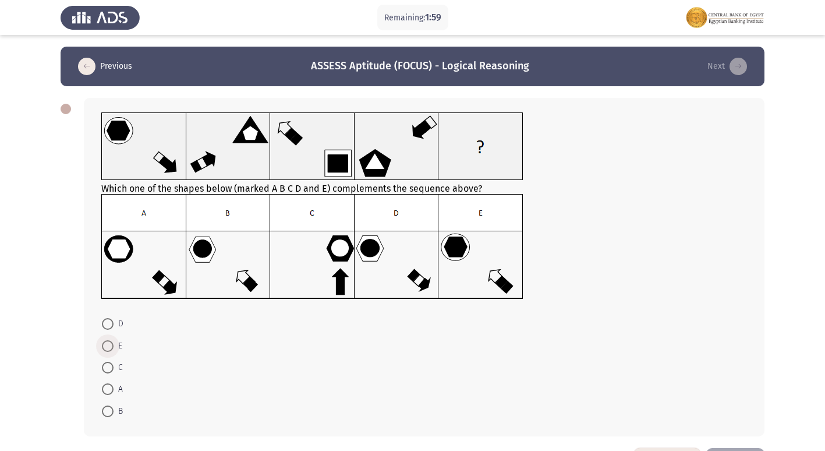
click at [103, 349] on span at bounding box center [108, 346] width 12 height 12
click at [103, 349] on input "E" at bounding box center [108, 346] width 12 height 12
radio input "true"
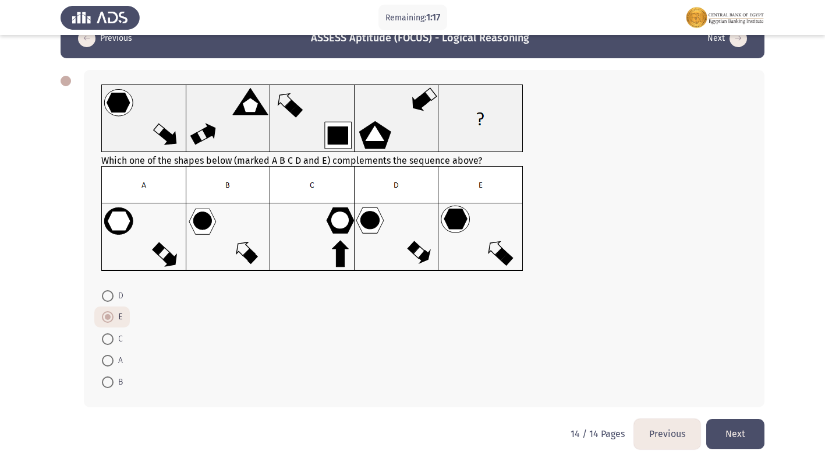
scroll to position [43, 0]
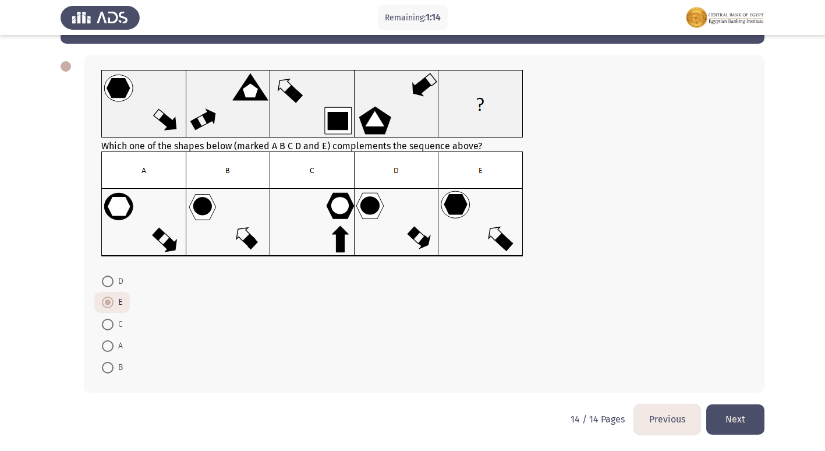
click at [727, 422] on button "Next" at bounding box center [736, 419] width 58 height 30
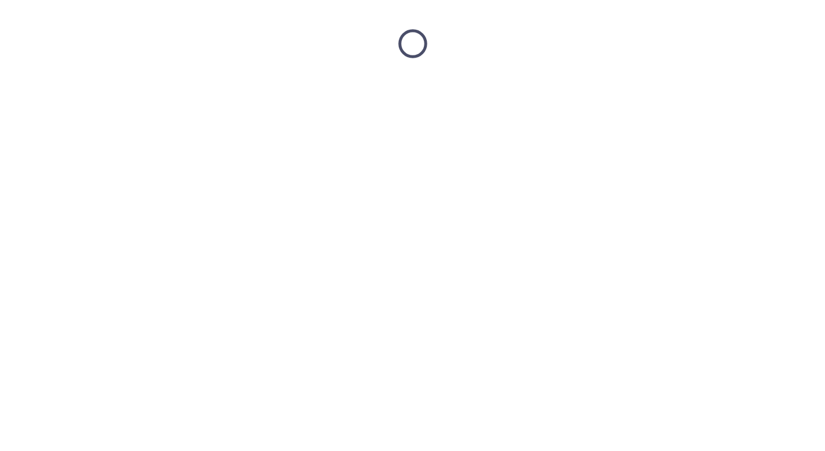
scroll to position [0, 0]
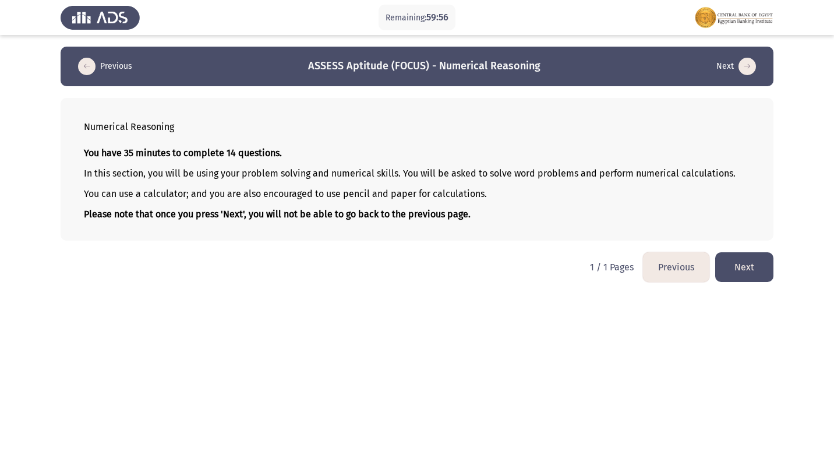
click at [738, 256] on button "Next" at bounding box center [744, 267] width 58 height 30
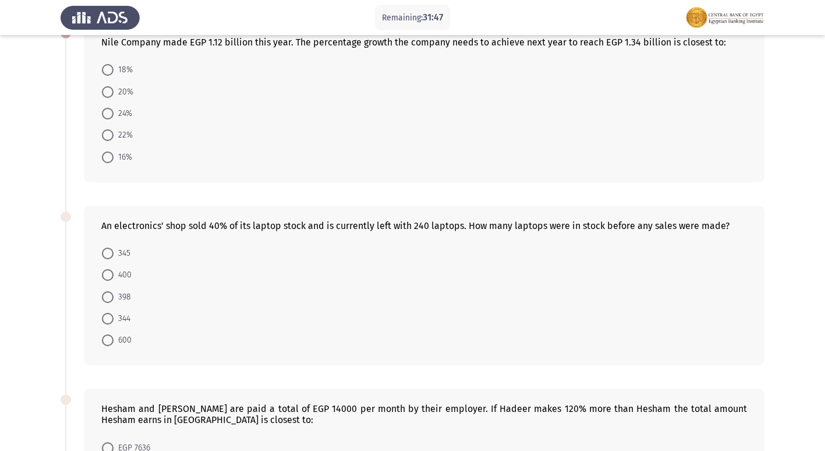
scroll to position [58, 0]
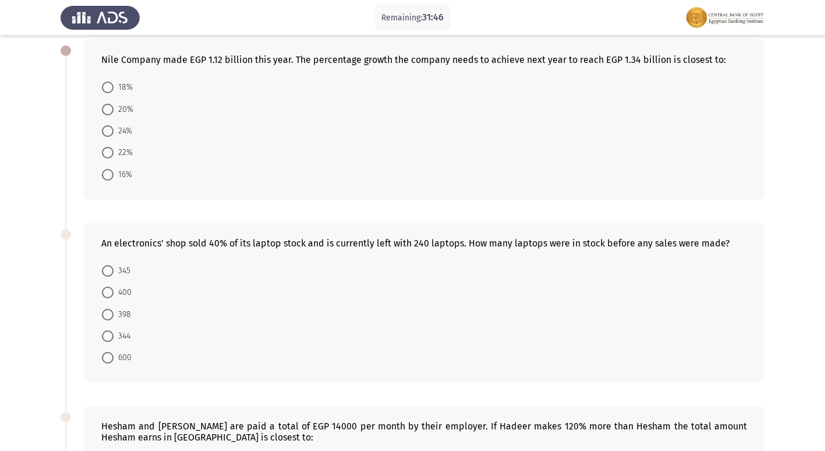
click at [108, 358] on span at bounding box center [108, 358] width 12 height 12
click at [108, 358] on input "600" at bounding box center [108, 358] width 12 height 12
radio input "true"
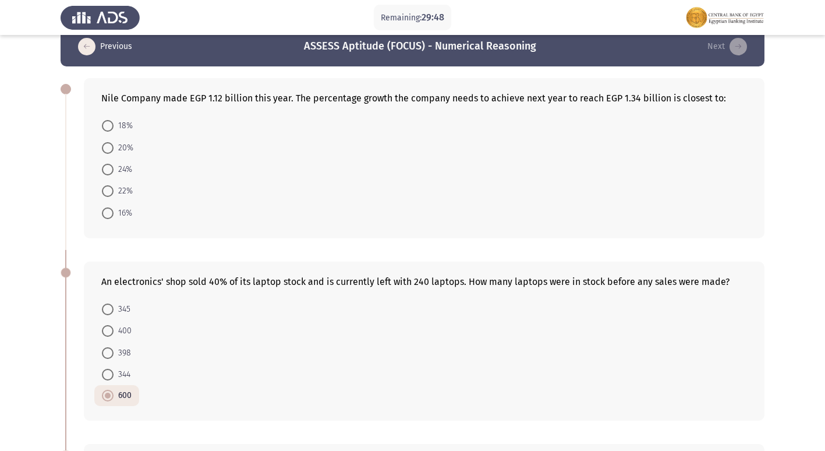
scroll to position [0, 0]
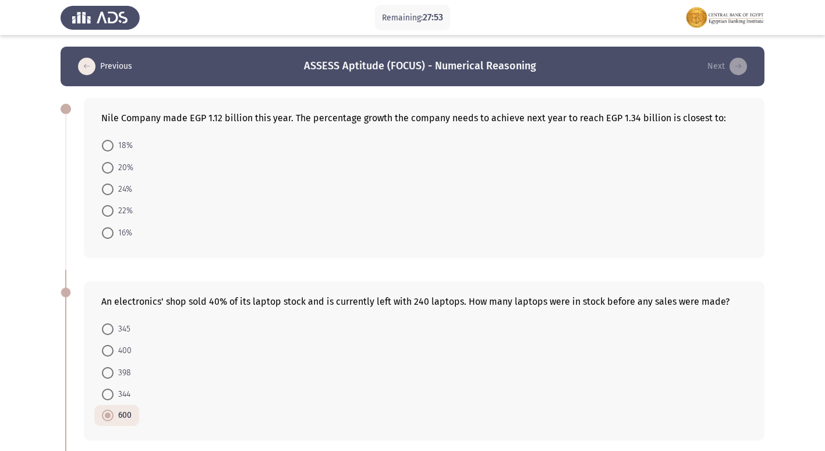
click at [107, 174] on label "20%" at bounding box center [117, 168] width 31 height 14
click at [107, 174] on input "20%" at bounding box center [108, 168] width 12 height 12
radio input "true"
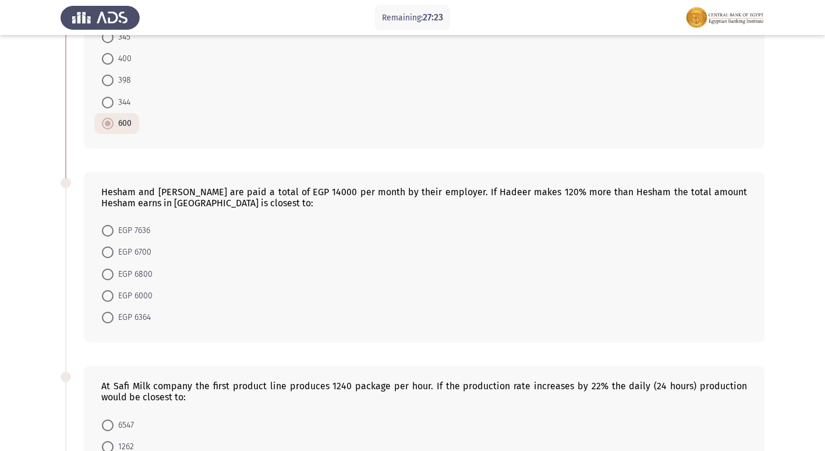
scroll to position [350, 0]
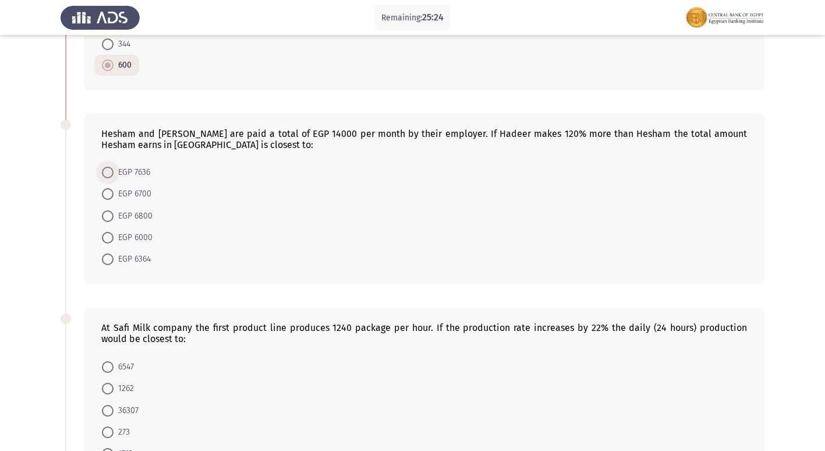
click at [105, 172] on span at bounding box center [108, 173] width 12 height 12
click at [105, 172] on input "EGP 7636" at bounding box center [108, 173] width 12 height 12
radio input "true"
click at [119, 258] on span "EGP 6364" at bounding box center [132, 259] width 37 height 14
click at [114, 258] on input "EGP 6364" at bounding box center [108, 259] width 12 height 12
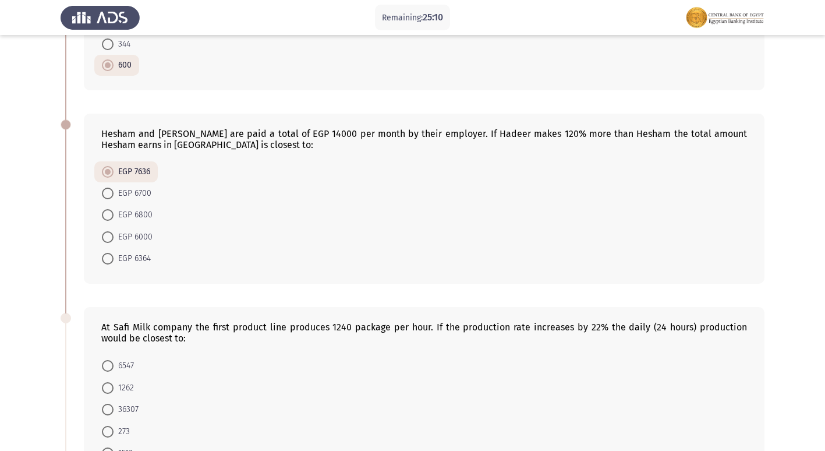
radio input "true"
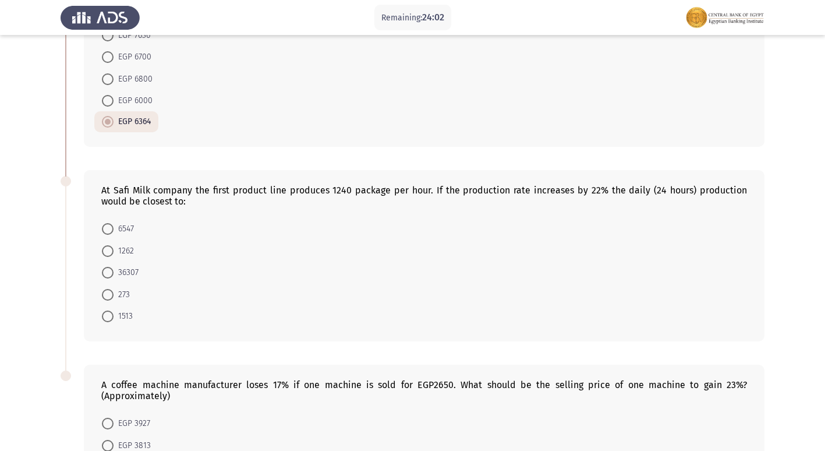
scroll to position [466, 0]
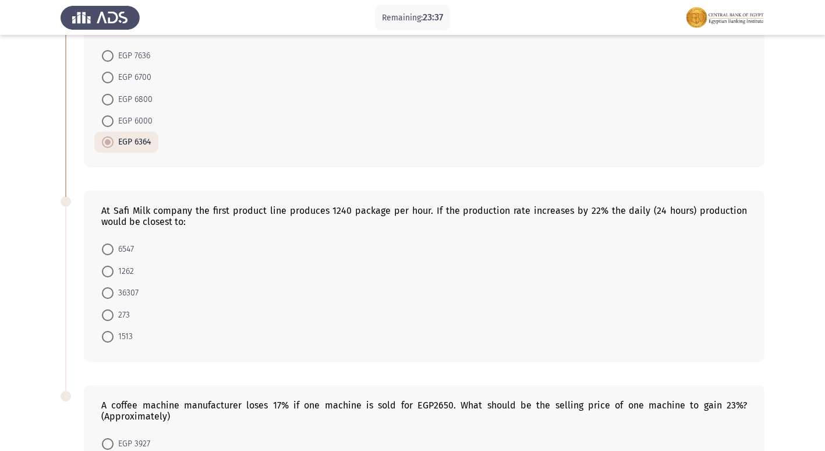
click at [113, 246] on span at bounding box center [108, 250] width 12 height 12
click at [113, 246] on input "6547" at bounding box center [108, 250] width 12 height 12
radio input "true"
click at [113, 246] on span at bounding box center [108, 249] width 12 height 12
click at [113, 246] on input "6547" at bounding box center [108, 249] width 12 height 12
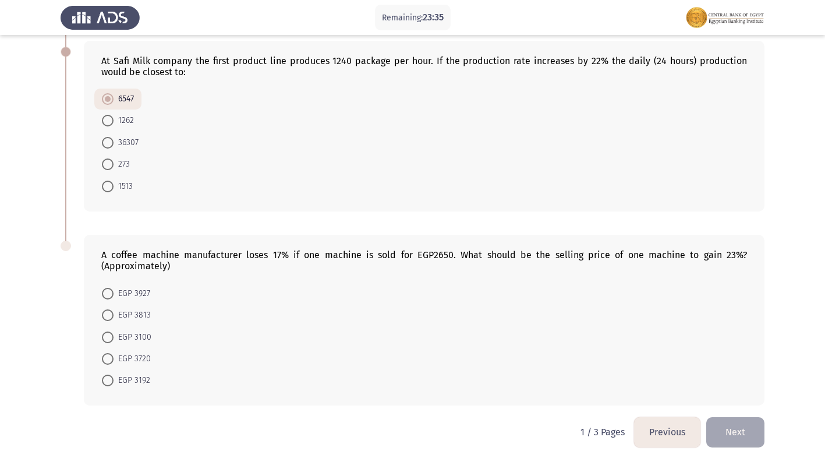
scroll to position [629, 0]
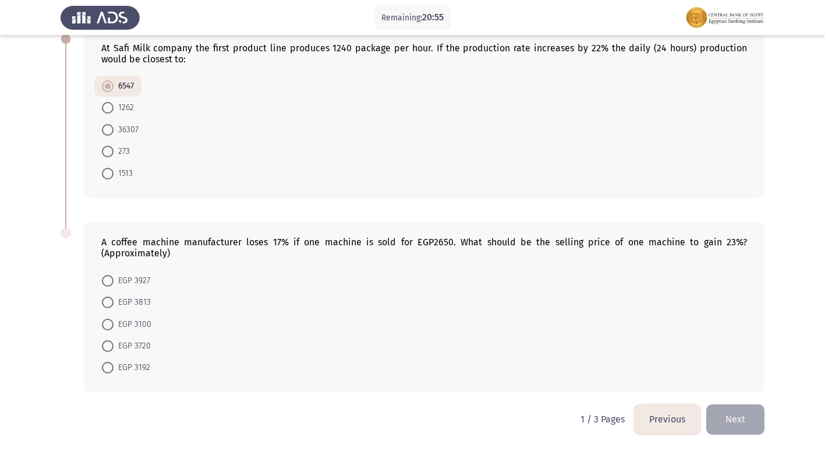
click at [129, 348] on span "EGP 3720" at bounding box center [132, 346] width 37 height 14
click at [114, 348] on input "EGP 3720" at bounding box center [108, 346] width 12 height 12
radio input "true"
click at [729, 419] on button "Next" at bounding box center [736, 419] width 58 height 30
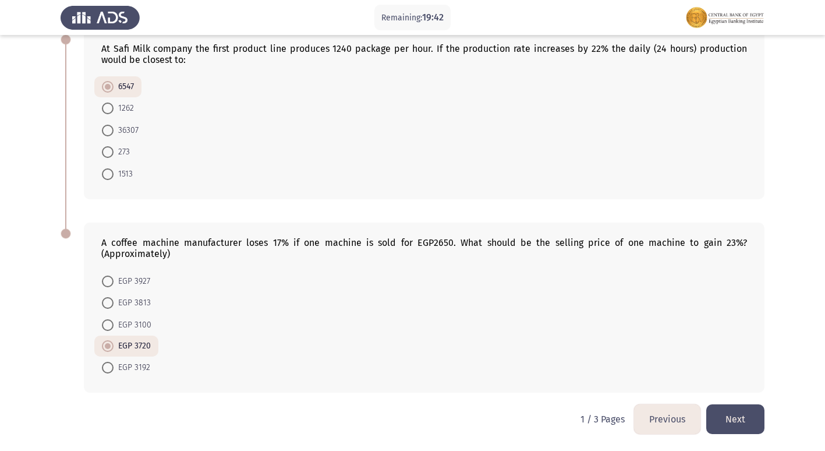
scroll to position [0, 0]
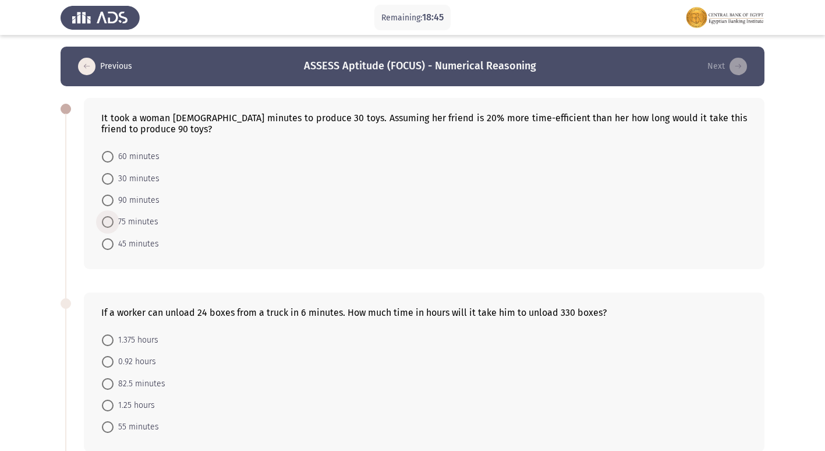
click at [106, 228] on span at bounding box center [108, 222] width 12 height 12
click at [106, 228] on input "75 minutes" at bounding box center [108, 222] width 12 height 12
radio input "true"
click at [106, 228] on label "75 minutes" at bounding box center [130, 222] width 57 height 14
click at [106, 228] on input "75 minutes" at bounding box center [108, 222] width 12 height 12
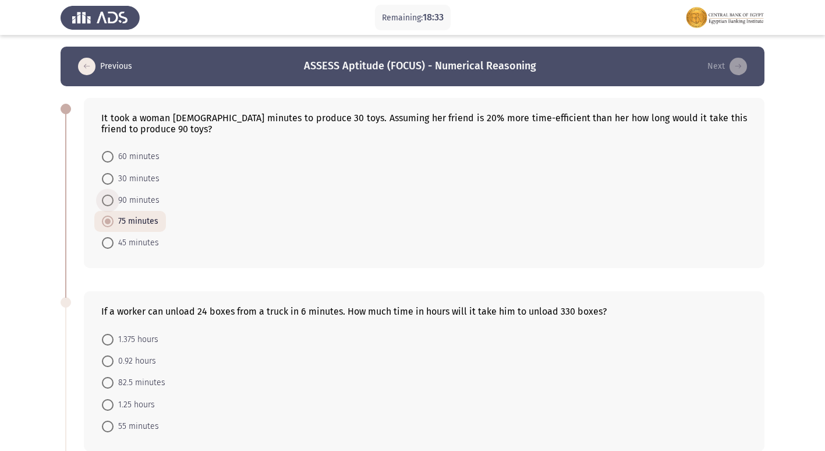
click at [112, 203] on span at bounding box center [108, 201] width 12 height 12
click at [112, 203] on input "90 minutes" at bounding box center [108, 201] width 12 height 12
radio input "true"
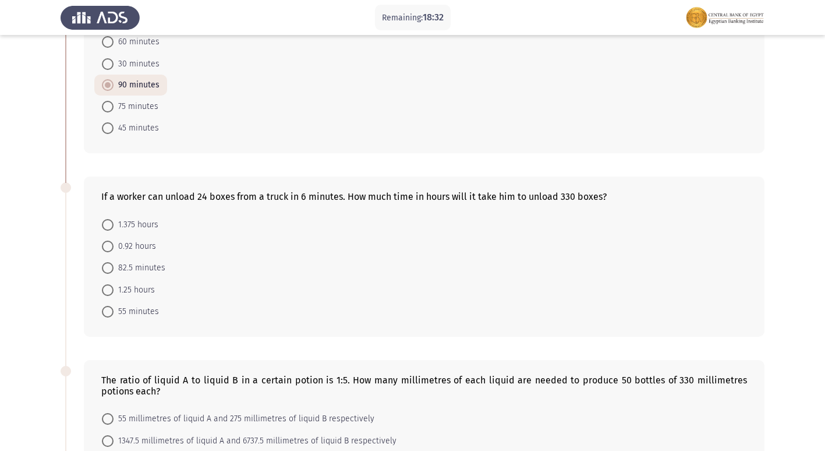
scroll to position [117, 0]
click at [132, 268] on span "82.5 minutes" at bounding box center [140, 266] width 52 height 14
click at [114, 268] on input "82.5 minutes" at bounding box center [108, 266] width 12 height 12
radio input "true"
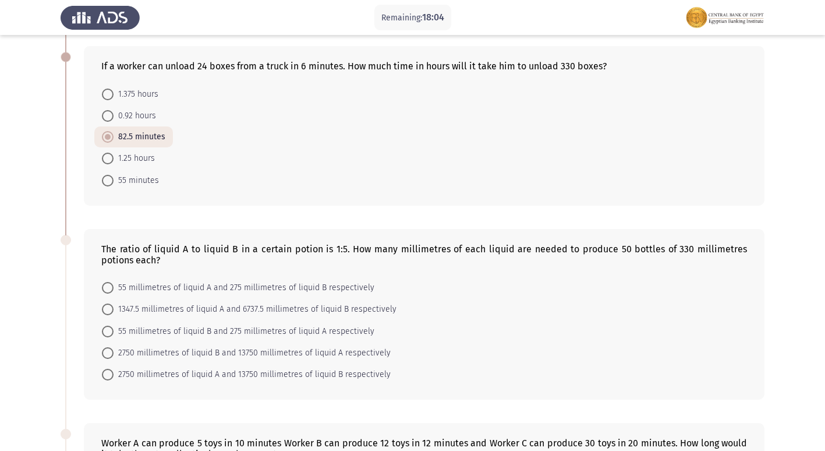
scroll to position [291, 0]
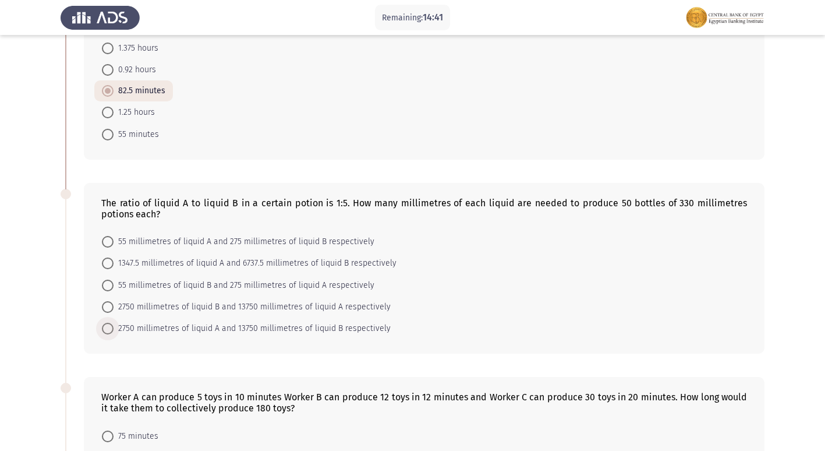
click at [146, 329] on span "2750 millimetres of liquid A and 13750 millimetres of liquid B respectively" at bounding box center [252, 329] width 277 height 14
click at [114, 329] on input "2750 millimetres of liquid A and 13750 millimetres of liquid B respectively" at bounding box center [108, 329] width 12 height 12
radio input "true"
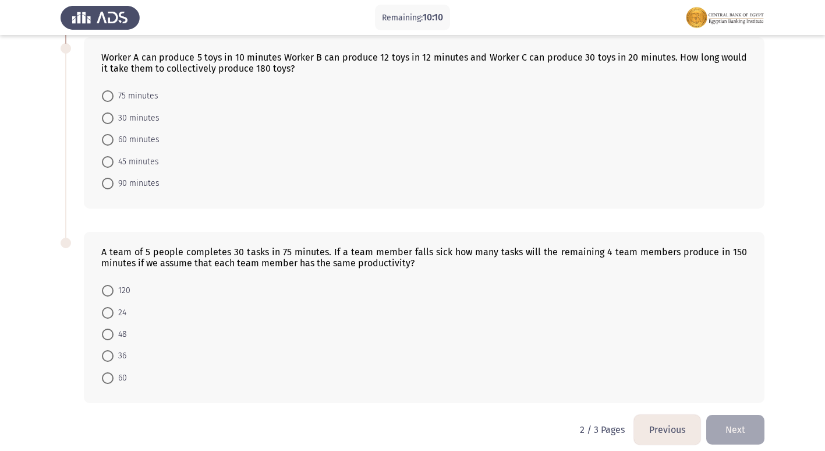
scroll to position [641, 0]
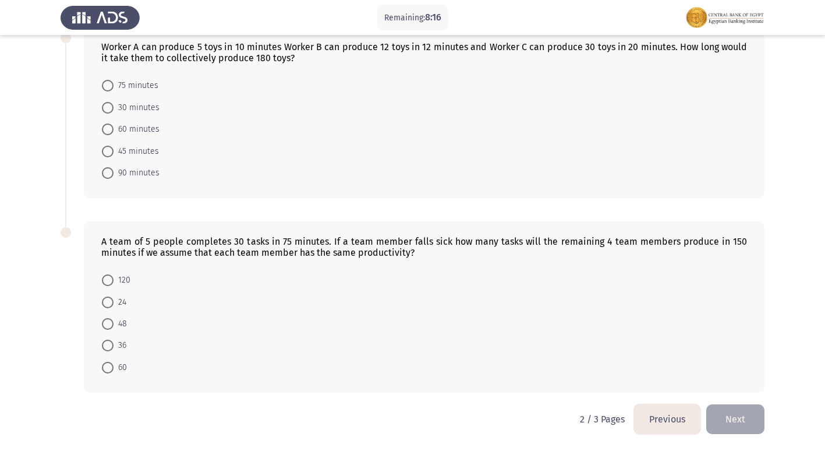
click at [115, 366] on span "60" at bounding box center [120, 368] width 13 height 14
click at [114, 366] on input "60" at bounding box center [108, 368] width 12 height 12
radio input "true"
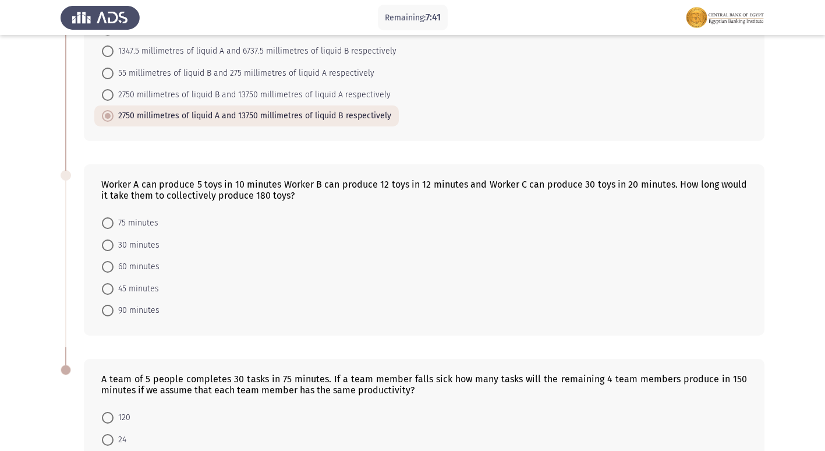
scroll to position [523, 0]
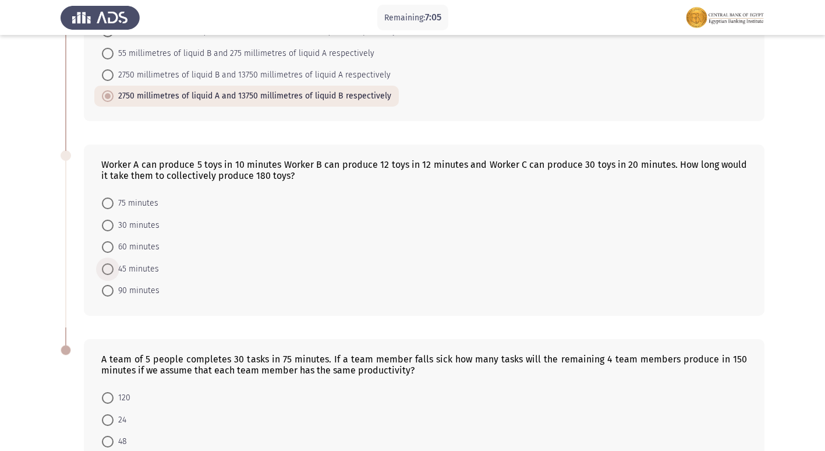
click at [146, 264] on span "45 minutes" at bounding box center [136, 269] width 45 height 14
click at [114, 264] on input "45 minutes" at bounding box center [108, 269] width 12 height 12
radio input "true"
click at [146, 264] on span "45 minutes" at bounding box center [136, 269] width 45 height 14
click at [114, 264] on input "45 minutes" at bounding box center [108, 269] width 12 height 12
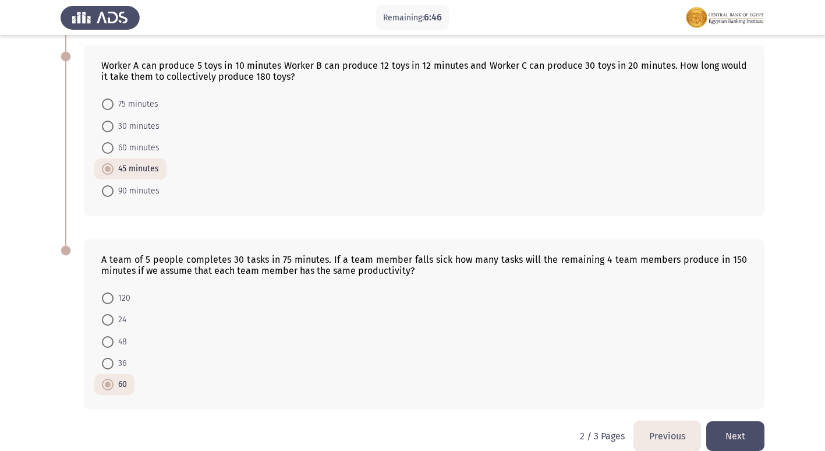
scroll to position [639, 0]
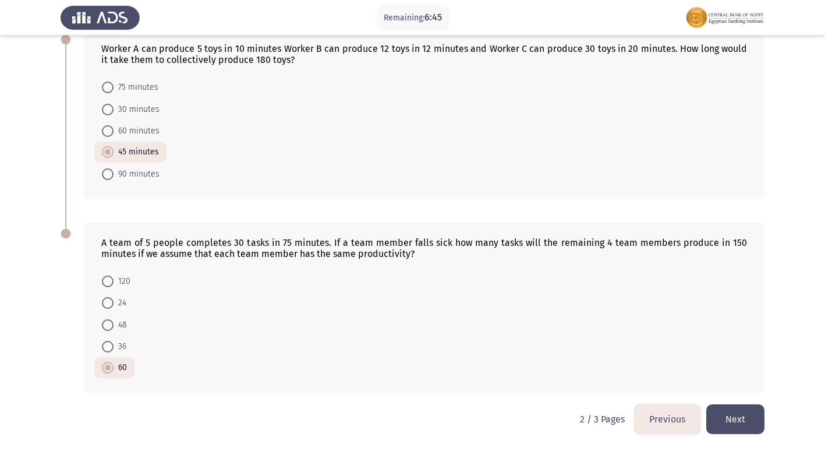
click at [741, 417] on button "Next" at bounding box center [736, 419] width 58 height 30
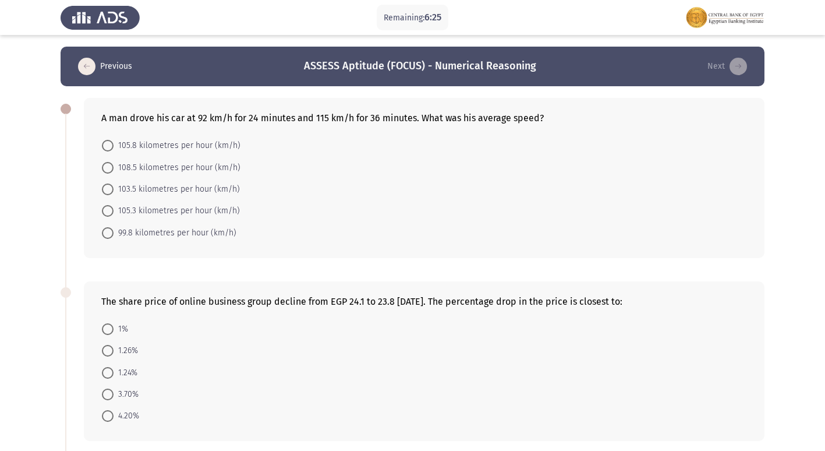
click at [167, 184] on span "103.5 kilometres per hour (km/h)" at bounding box center [177, 189] width 126 height 14
click at [114, 184] on input "103.5 kilometres per hour (km/h)" at bounding box center [108, 190] width 12 height 12
radio input "true"
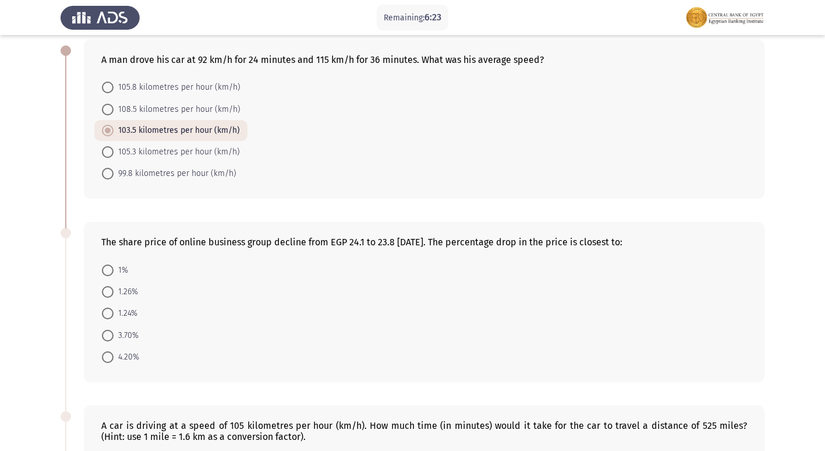
scroll to position [117, 0]
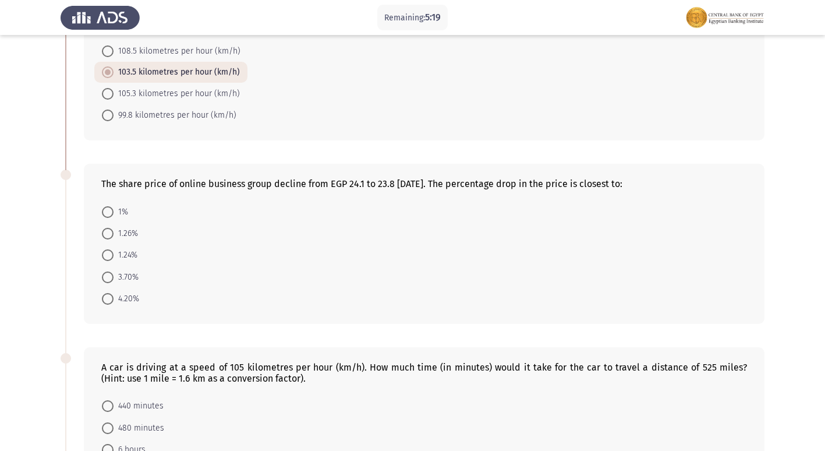
click at [118, 207] on span "1%" at bounding box center [121, 212] width 15 height 14
click at [114, 207] on input "1%" at bounding box center [108, 212] width 12 height 12
radio input "true"
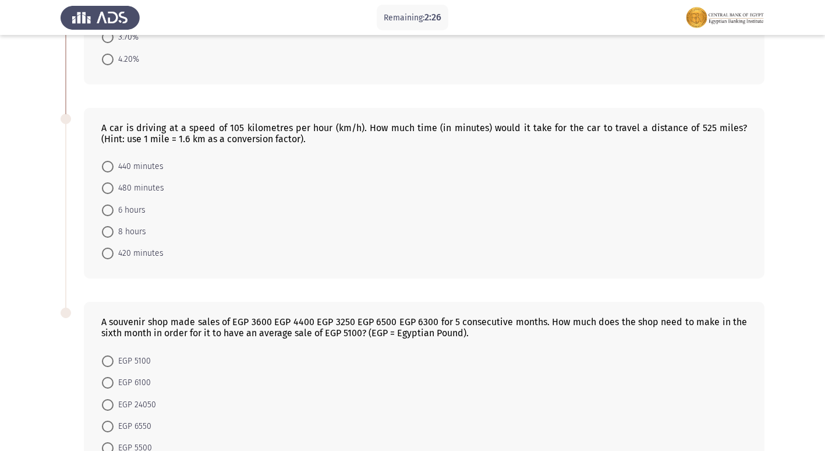
scroll to position [319, 0]
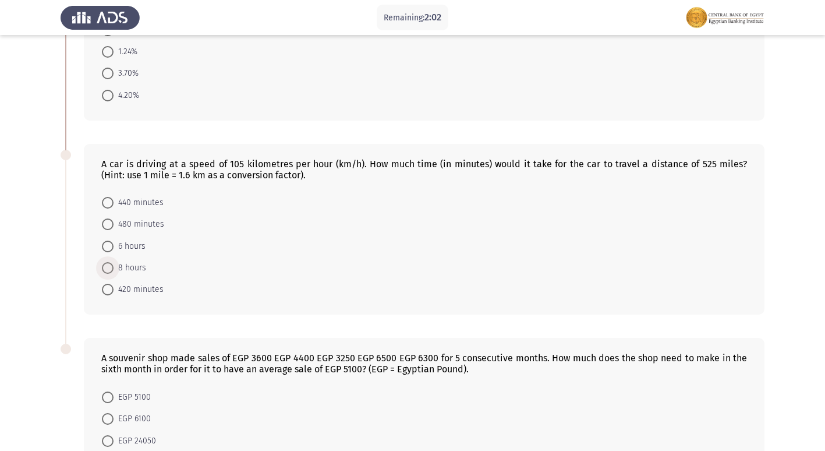
click at [124, 270] on span "8 hours" at bounding box center [130, 268] width 33 height 14
click at [114, 270] on input "8 hours" at bounding box center [108, 268] width 12 height 12
radio input "true"
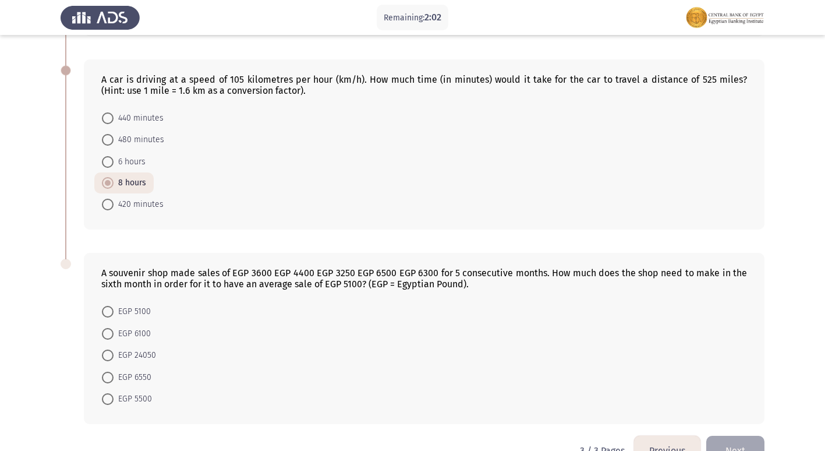
scroll to position [435, 0]
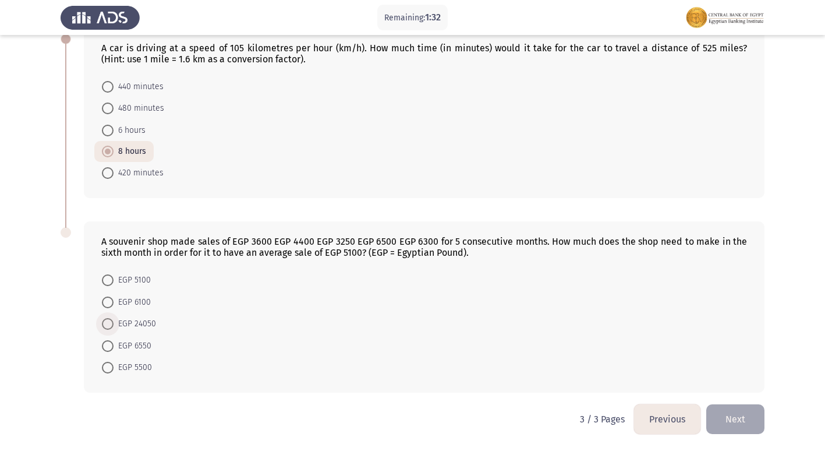
click at [133, 318] on span "EGP 24050" at bounding box center [135, 324] width 43 height 14
click at [114, 318] on input "EGP 24050" at bounding box center [108, 324] width 12 height 12
radio input "true"
click at [133, 318] on span "EGP 24050" at bounding box center [135, 324] width 43 height 14
click at [114, 318] on input "EGP 24050" at bounding box center [108, 324] width 12 height 12
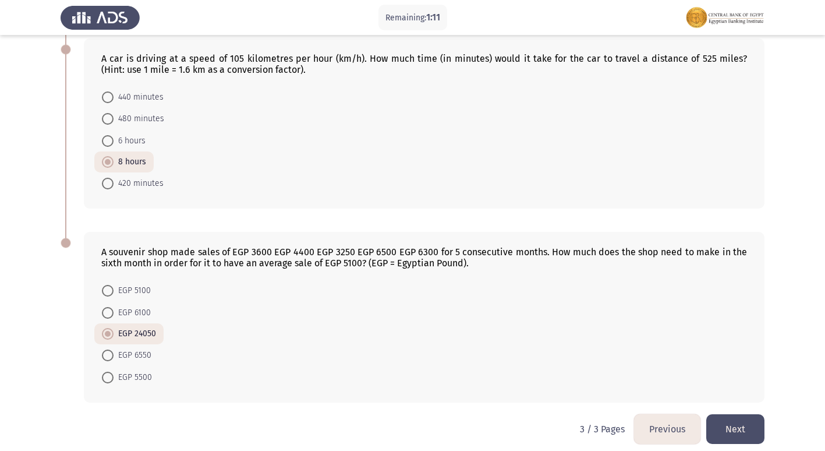
scroll to position [435, 0]
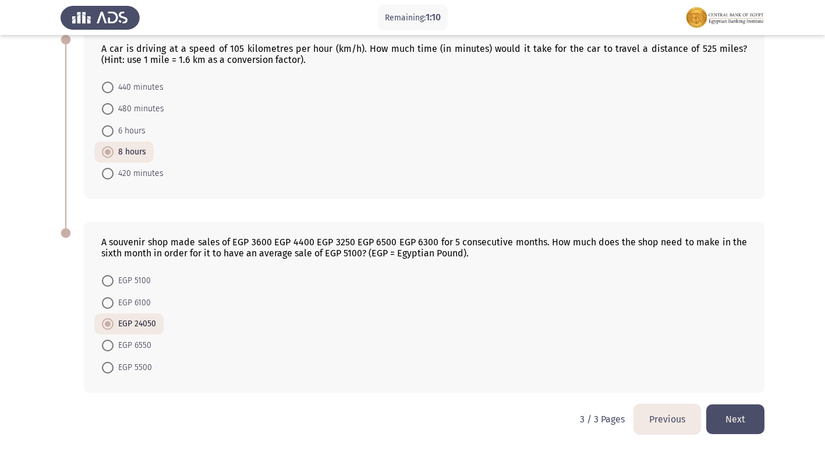
click at [728, 418] on button "Next" at bounding box center [736, 419] width 58 height 30
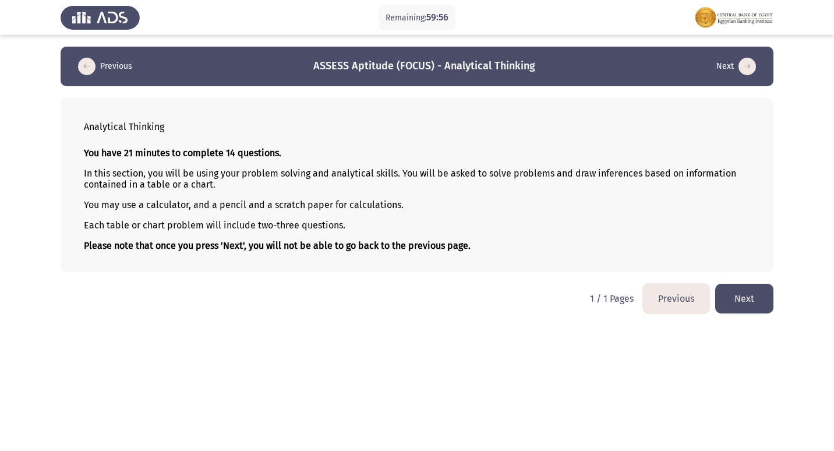
click at [736, 290] on button "Next" at bounding box center [744, 299] width 58 height 30
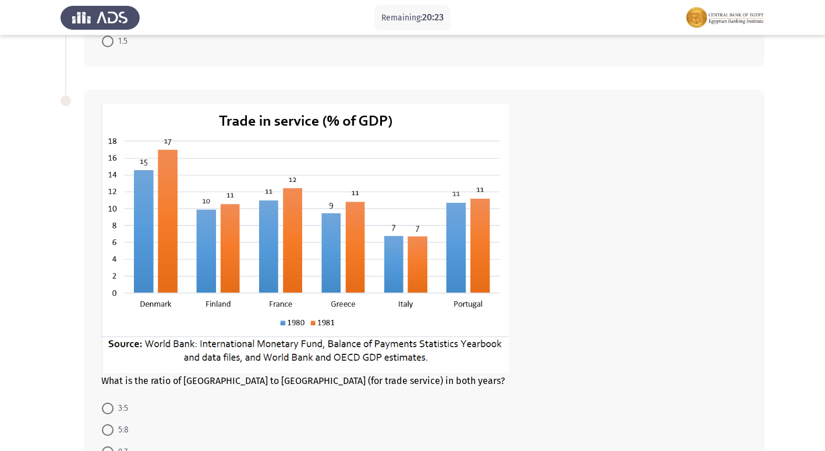
scroll to position [571, 0]
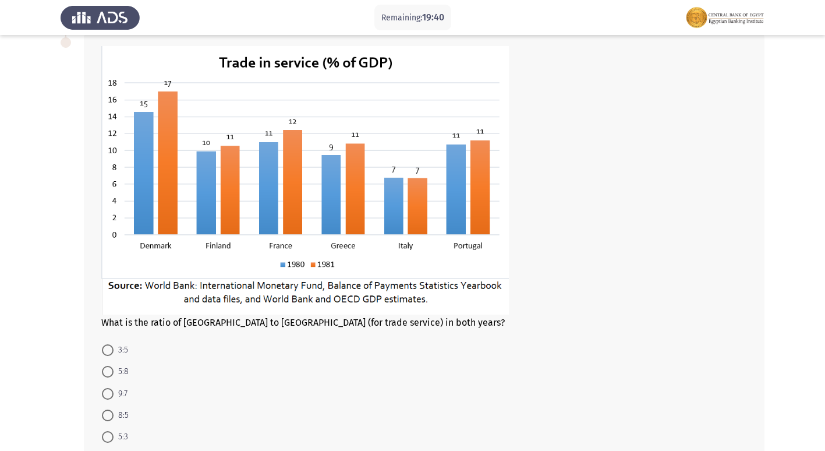
click at [122, 343] on span "3:5" at bounding box center [121, 350] width 15 height 14
click at [114, 344] on input "3:5" at bounding box center [108, 350] width 12 height 12
radio input "true"
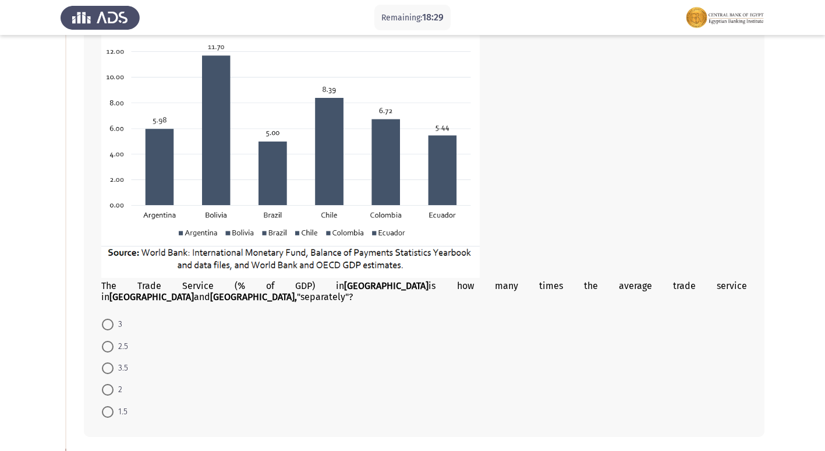
scroll to position [163, 0]
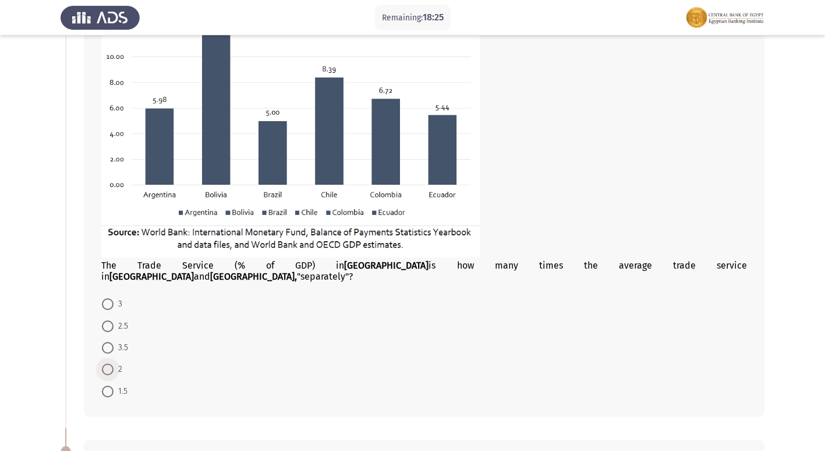
click at [110, 364] on span at bounding box center [108, 370] width 12 height 12
click at [110, 364] on input "2" at bounding box center [108, 370] width 12 height 12
radio input "true"
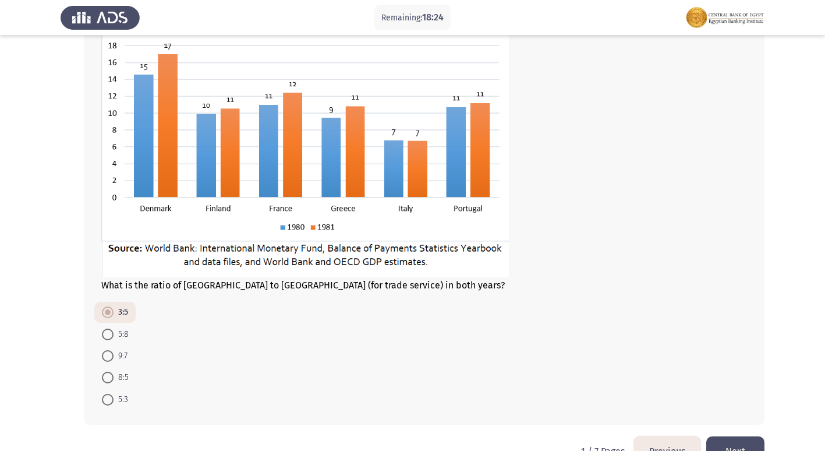
scroll to position [629, 0]
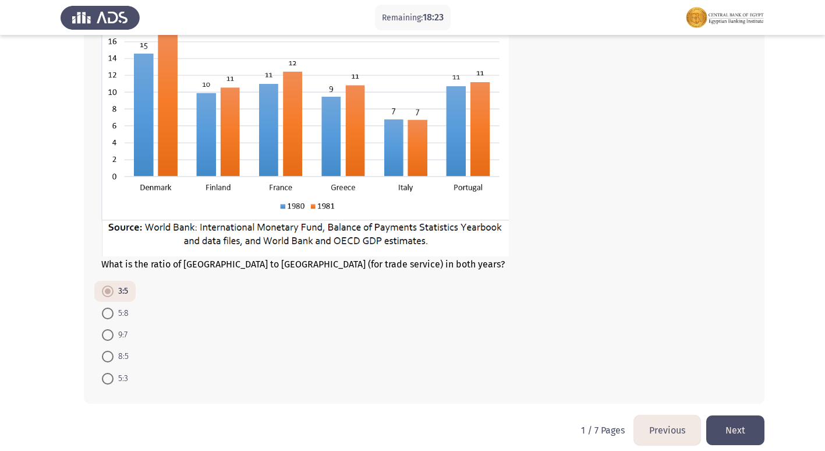
click at [751, 415] on button "Next" at bounding box center [736, 430] width 58 height 30
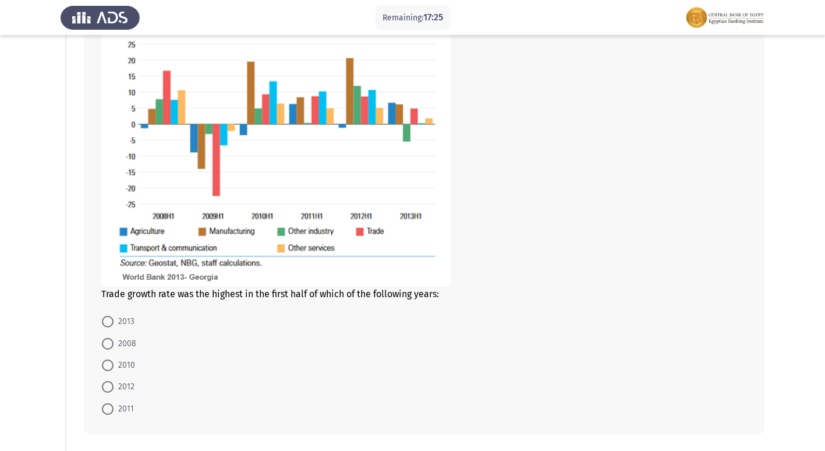
scroll to position [117, 0]
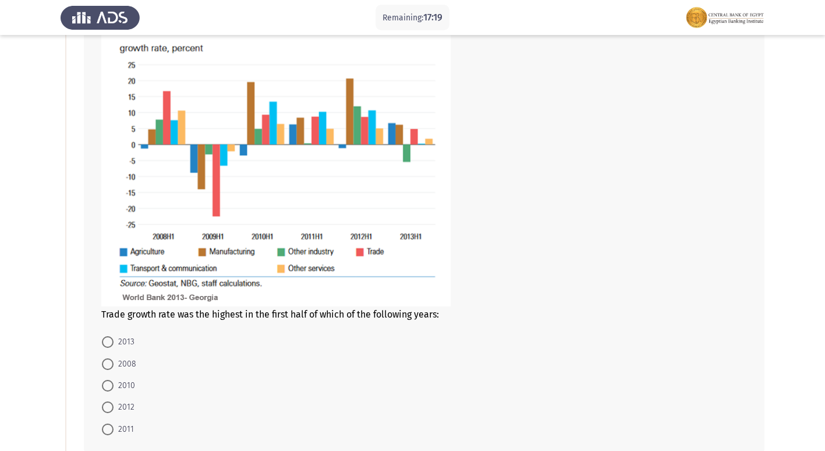
click at [115, 362] on span "2008" at bounding box center [125, 364] width 23 height 14
click at [114, 362] on input "2008" at bounding box center [108, 364] width 12 height 12
radio input "true"
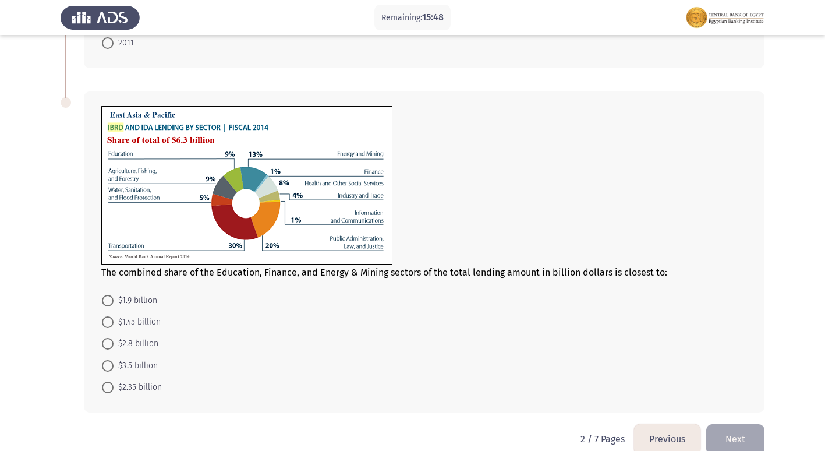
scroll to position [521, 0]
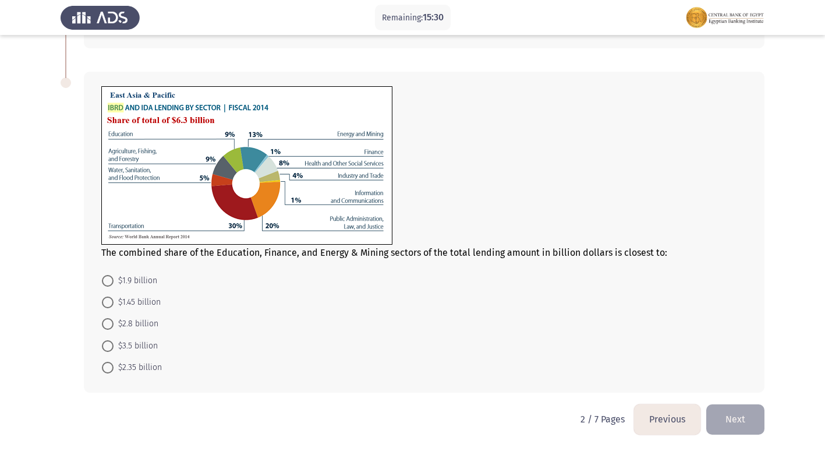
click at [662, 411] on button "Previous" at bounding box center [667, 419] width 66 height 30
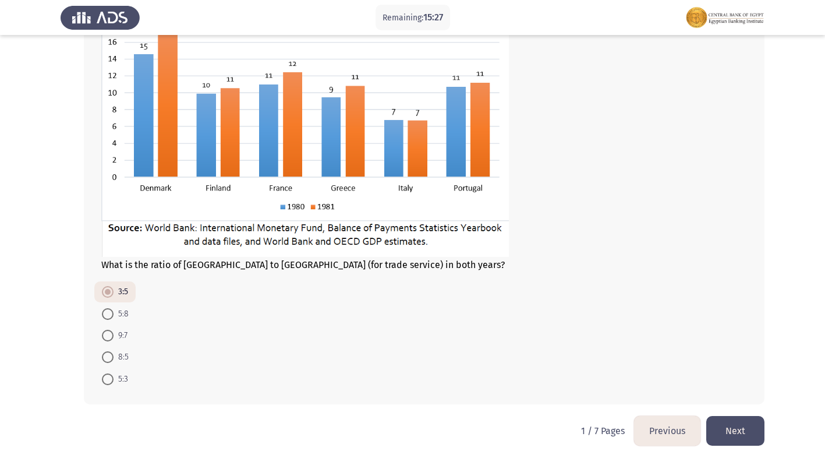
scroll to position [629, 0]
click at [732, 420] on button "Next" at bounding box center [736, 430] width 58 height 30
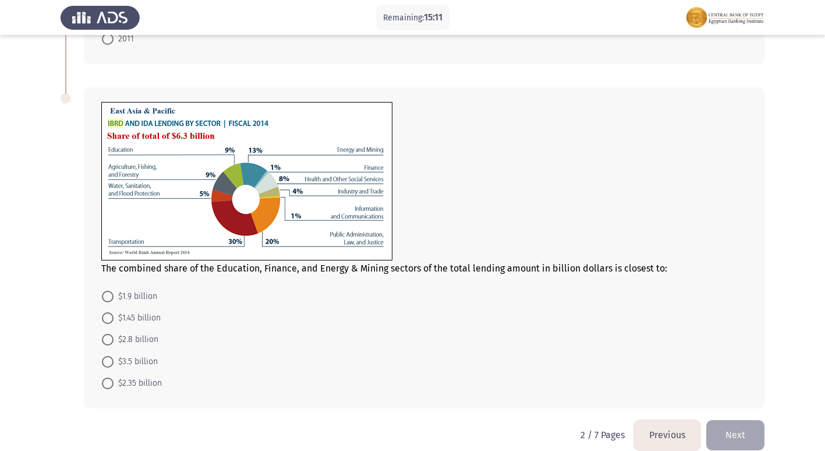
scroll to position [521, 0]
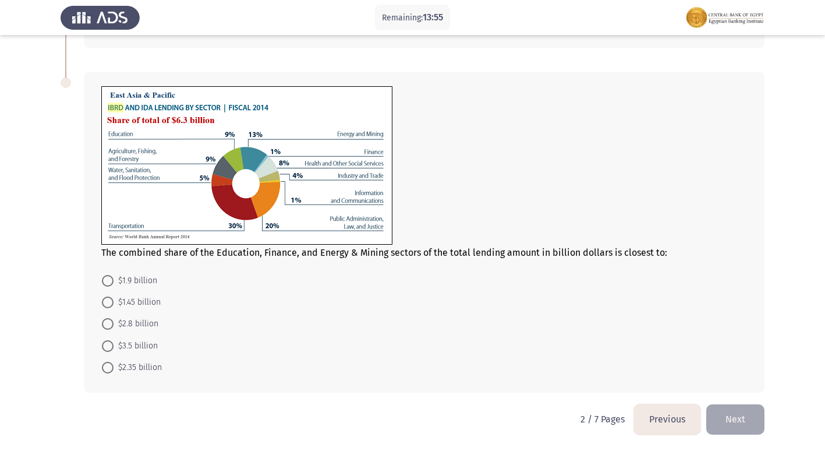
click at [111, 305] on span at bounding box center [108, 303] width 12 height 12
click at [111, 305] on input "$1.45 billion" at bounding box center [108, 303] width 12 height 12
radio input "true"
click at [758, 419] on button "Next" at bounding box center [736, 419] width 58 height 30
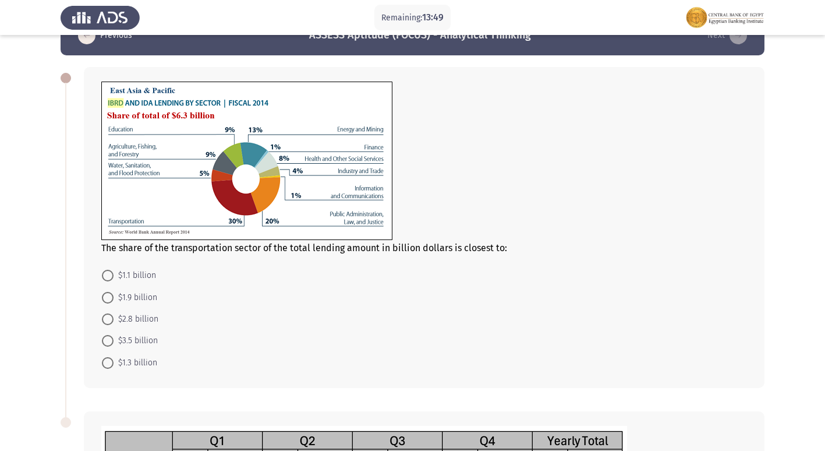
scroll to position [0, 0]
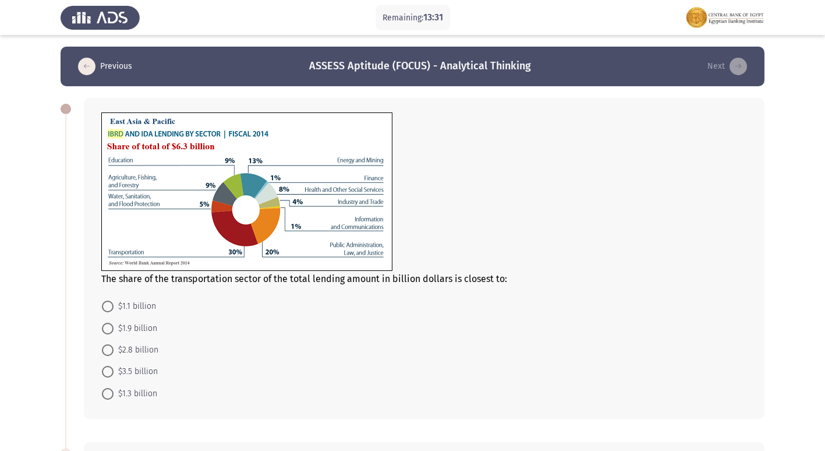
click at [143, 332] on span "$1.9 billion" at bounding box center [136, 329] width 44 height 14
click at [114, 332] on input "$1.9 billion" at bounding box center [108, 329] width 12 height 12
radio input "true"
click at [143, 332] on span "$1.9 billion" at bounding box center [136, 329] width 44 height 14
click at [114, 332] on input "$1.9 billion" at bounding box center [108, 329] width 12 height 12
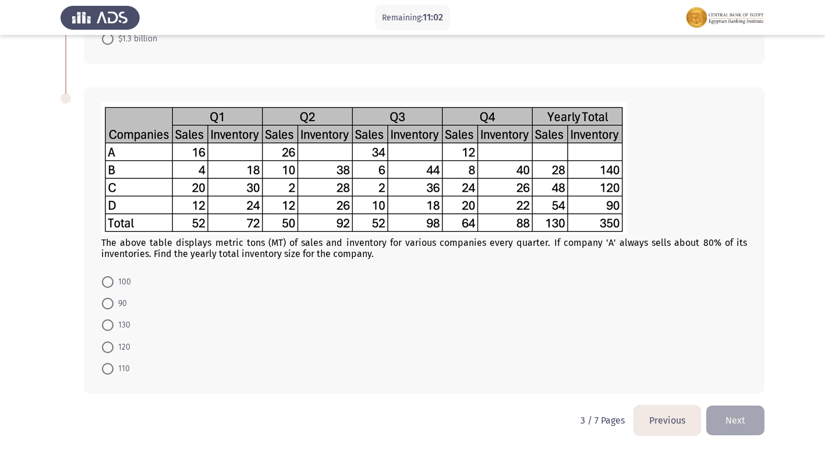
scroll to position [355, 0]
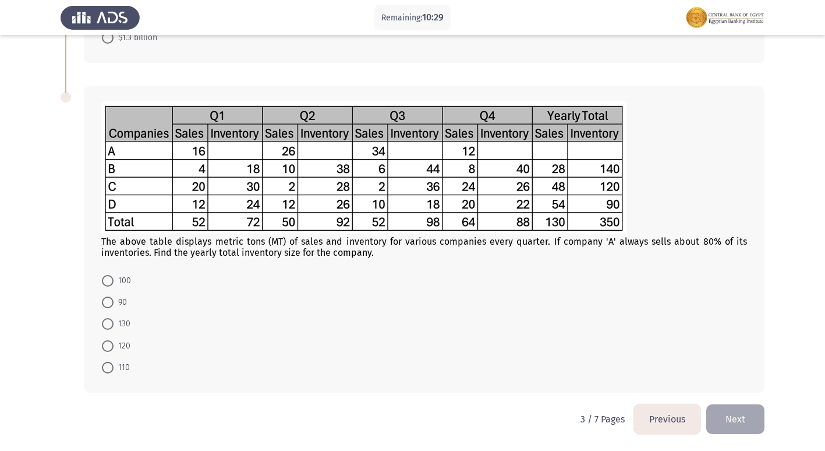
click at [113, 284] on span at bounding box center [108, 281] width 12 height 12
click at [113, 284] on input "100" at bounding box center [108, 281] width 12 height 12
radio input "true"
click at [111, 307] on span at bounding box center [108, 303] width 12 height 12
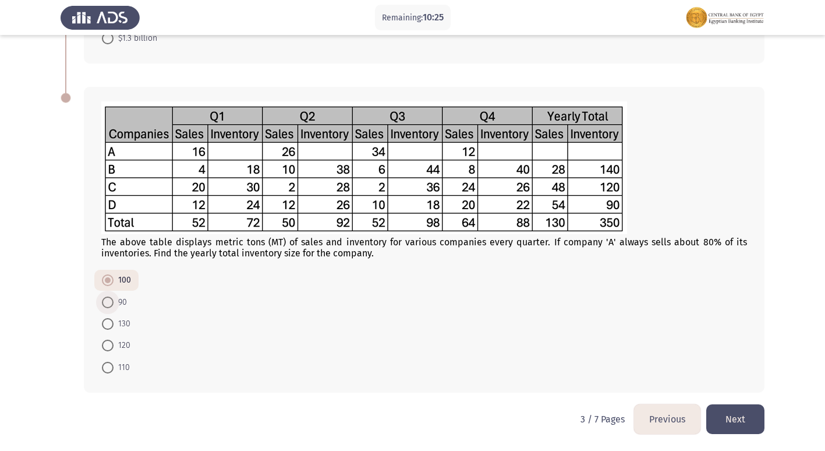
click at [111, 307] on input "90" at bounding box center [108, 303] width 12 height 12
radio input "true"
click at [728, 402] on div "The above table displays metric tons (MT) of sales and inventory for various co…" at bounding box center [413, 239] width 704 height 329
click at [728, 415] on button "Next" at bounding box center [736, 419] width 58 height 30
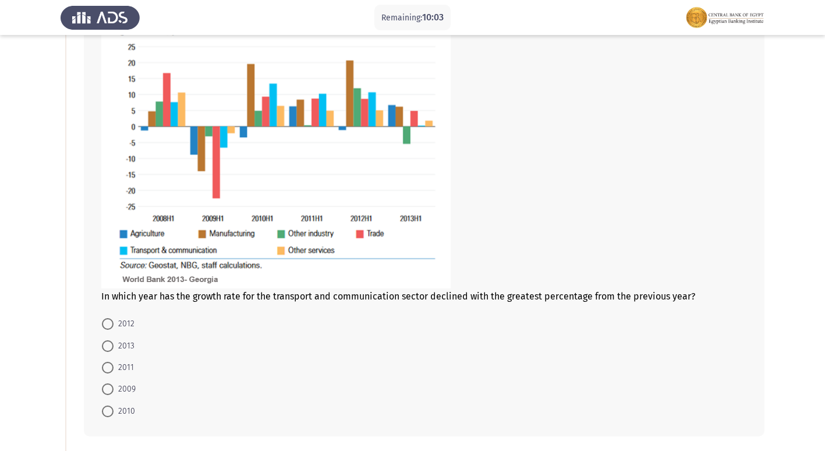
scroll to position [117, 0]
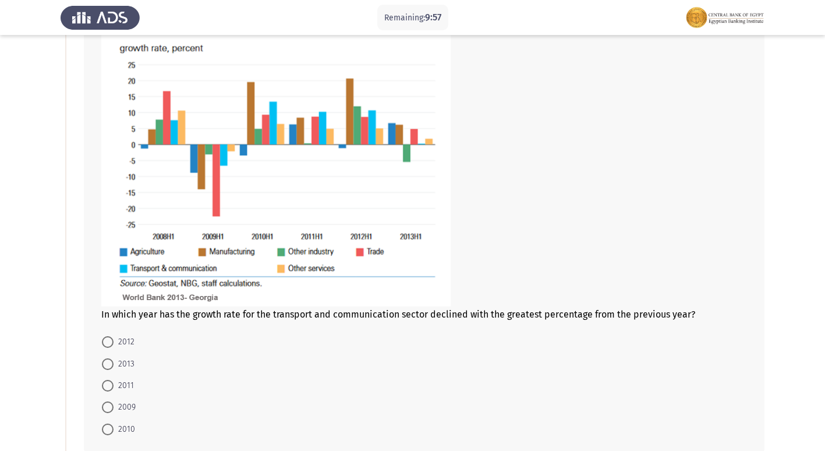
click at [107, 404] on span at bounding box center [108, 407] width 12 height 12
click at [107, 404] on input "2009" at bounding box center [108, 407] width 12 height 12
radio input "true"
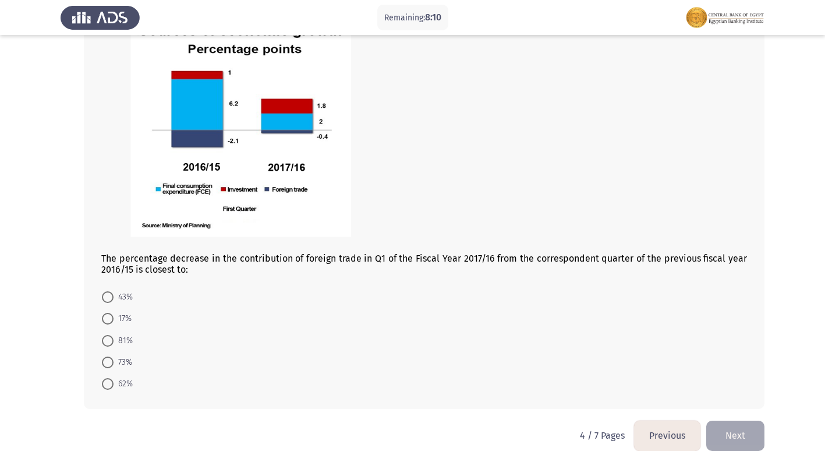
scroll to position [633, 0]
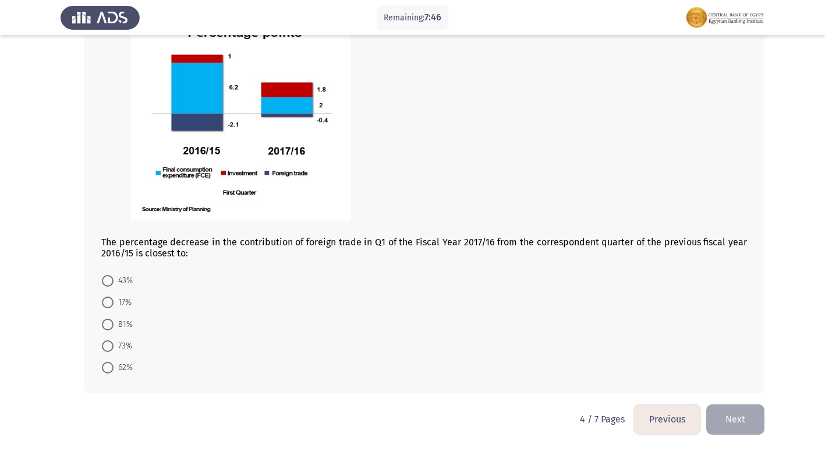
click at [107, 306] on span at bounding box center [108, 303] width 12 height 12
click at [107, 306] on input "17%" at bounding box center [108, 303] width 12 height 12
radio input "true"
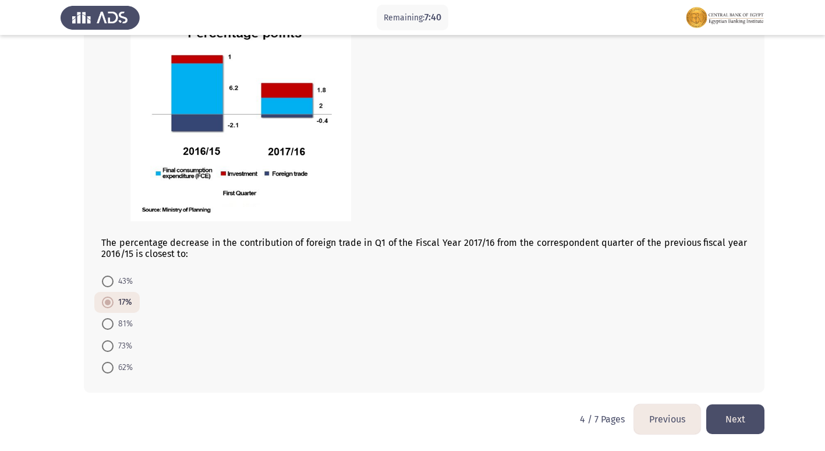
click at [739, 411] on button "Next" at bounding box center [736, 419] width 58 height 30
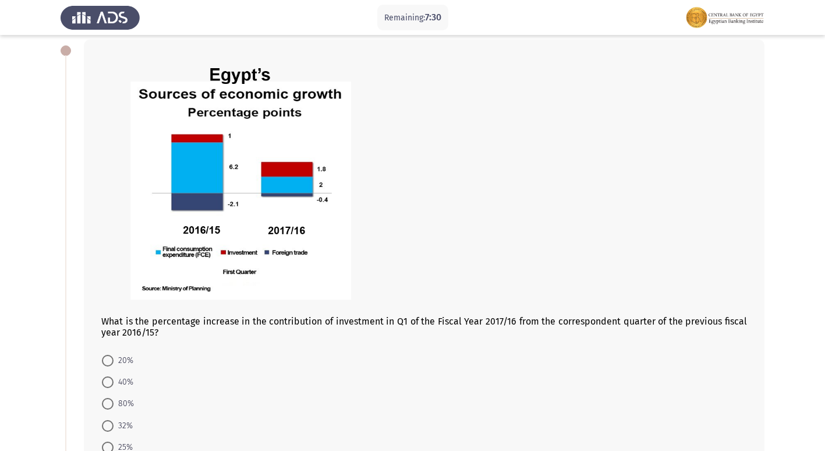
scroll to position [117, 0]
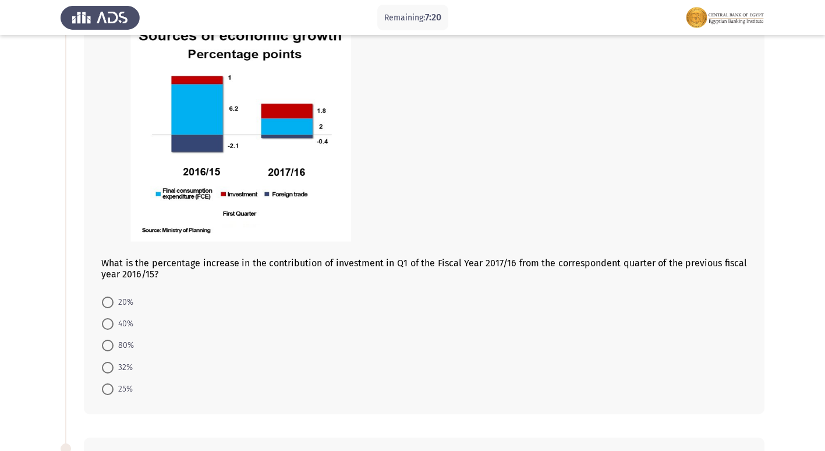
click at [107, 348] on span at bounding box center [108, 346] width 12 height 12
click at [107, 348] on input "80%" at bounding box center [108, 346] width 12 height 12
radio input "true"
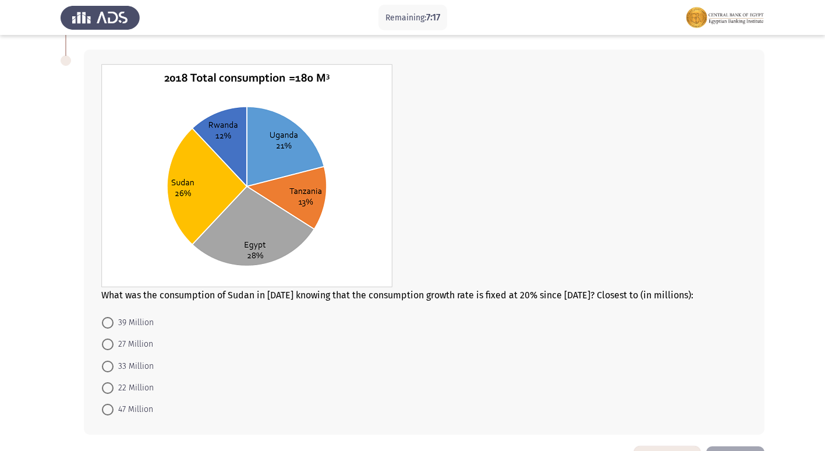
scroll to position [524, 0]
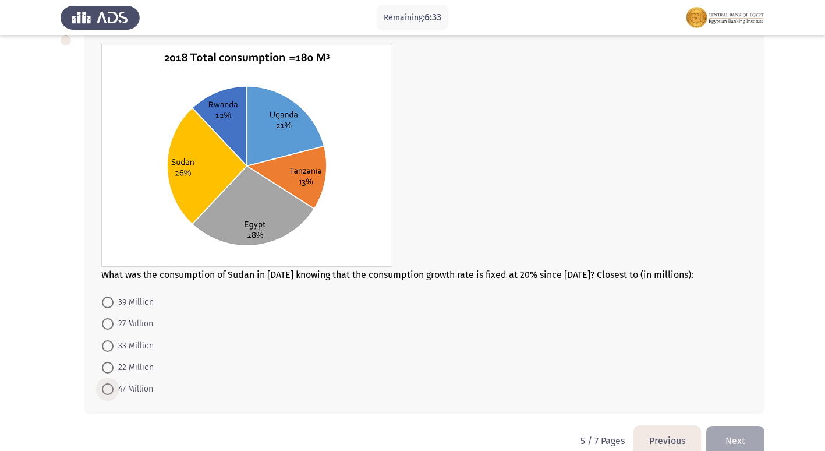
click at [130, 388] on span "47 Million" at bounding box center [134, 389] width 40 height 14
click at [114, 388] on input "47 Million" at bounding box center [108, 389] width 12 height 12
radio input "true"
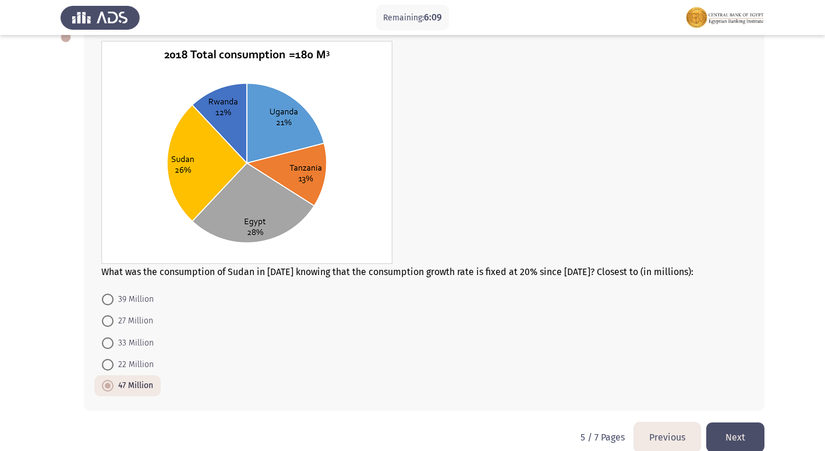
scroll to position [545, 0]
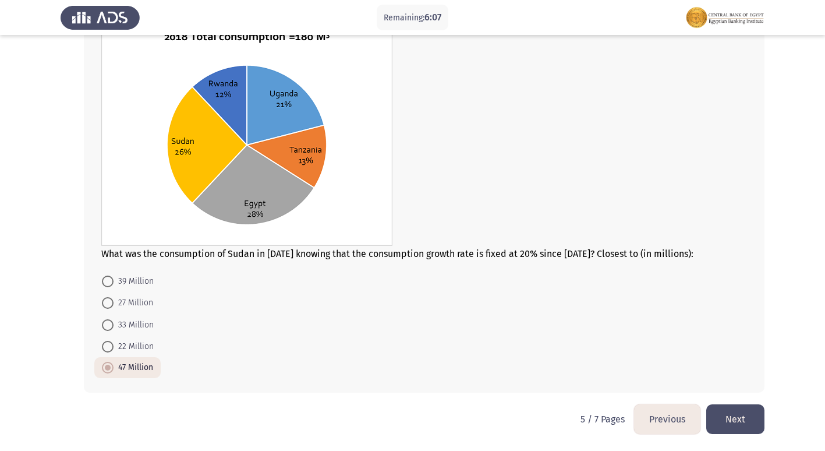
click at [742, 406] on button "Next" at bounding box center [736, 419] width 58 height 30
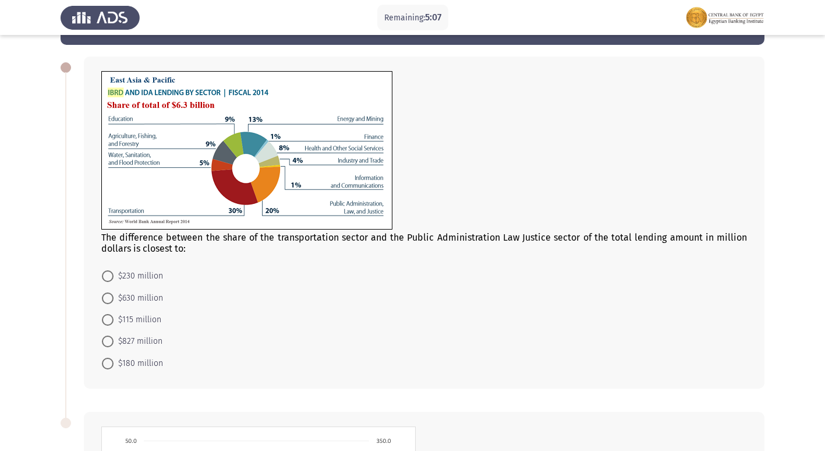
scroll to position [0, 0]
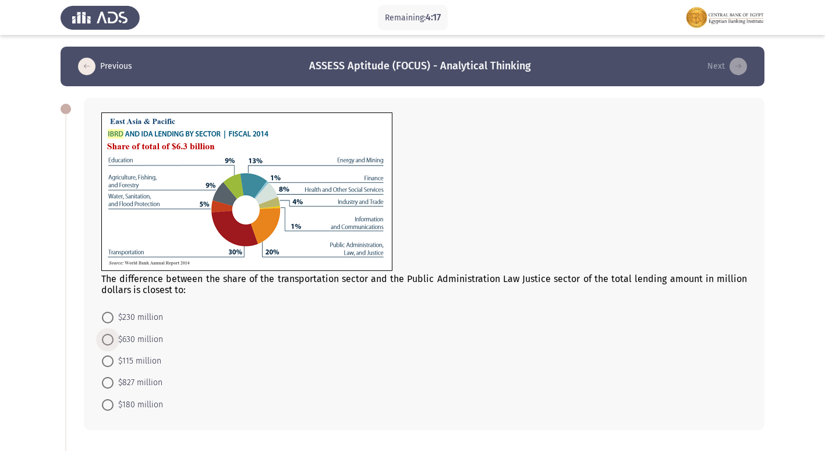
click at [135, 341] on span "$630 million" at bounding box center [139, 340] width 50 height 14
click at [114, 341] on input "$630 million" at bounding box center [108, 340] width 12 height 12
radio input "true"
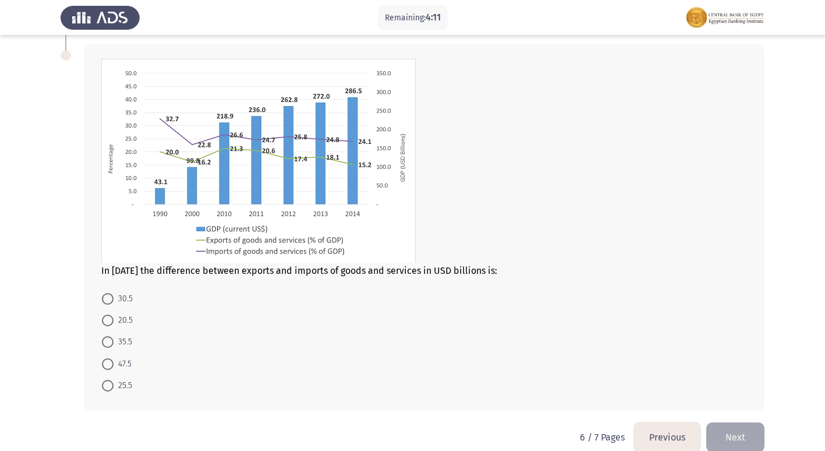
scroll to position [426, 0]
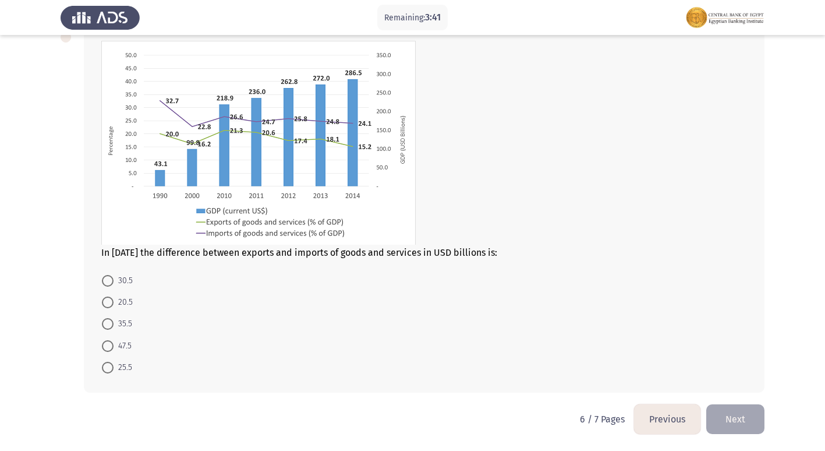
click at [115, 308] on span "20.5" at bounding box center [123, 302] width 19 height 14
click at [114, 308] on input "20.5" at bounding box center [108, 303] width 12 height 12
radio input "true"
click at [732, 422] on button "Next" at bounding box center [736, 419] width 58 height 30
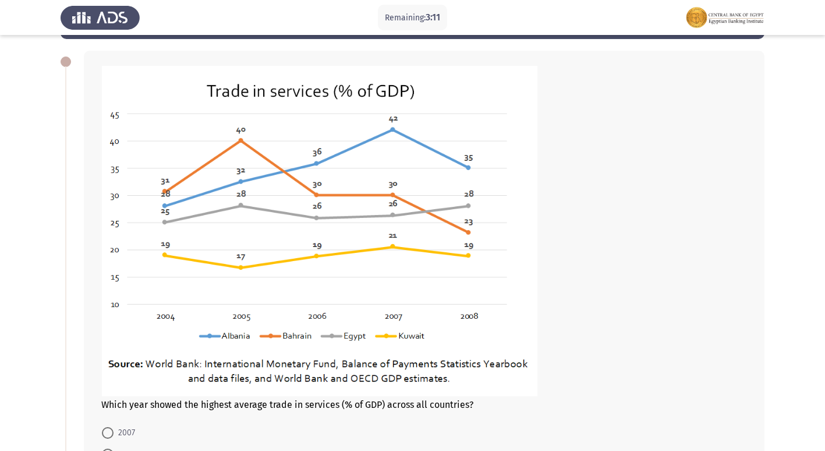
scroll to position [117, 0]
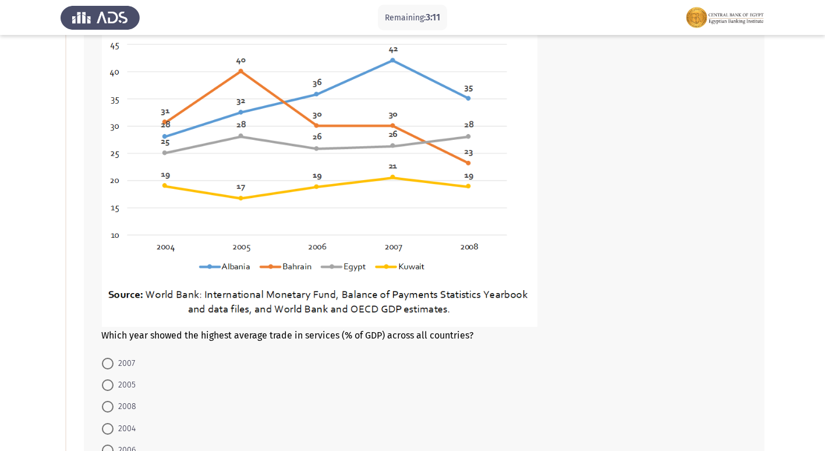
click at [109, 358] on span at bounding box center [108, 364] width 12 height 12
click at [109, 358] on input "2007" at bounding box center [108, 364] width 12 height 12
radio input "true"
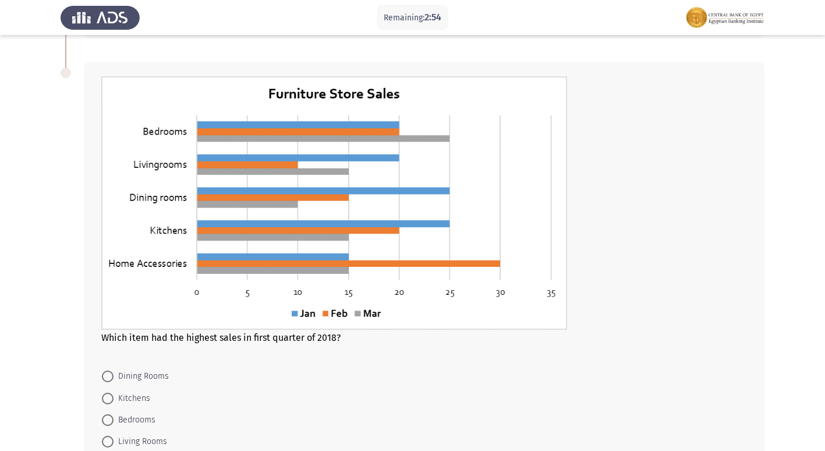
scroll to position [532, 0]
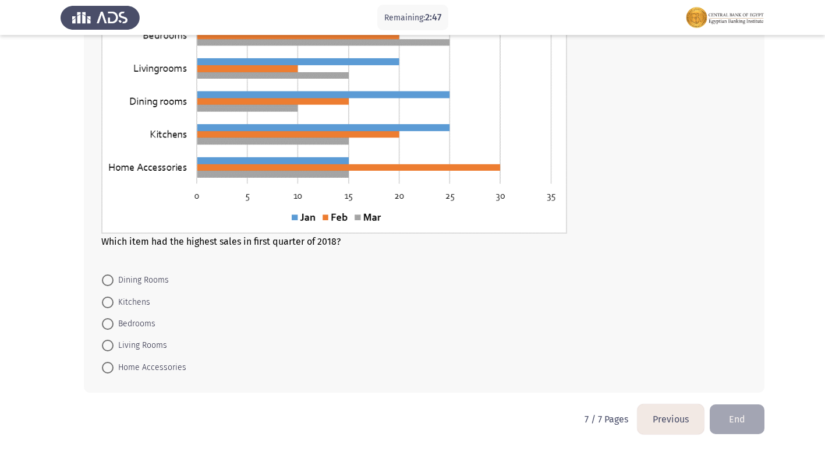
click at [164, 365] on span "Home Accessories" at bounding box center [150, 368] width 73 height 14
click at [114, 365] on input "Home Accessories" at bounding box center [108, 368] width 12 height 12
radio input "true"
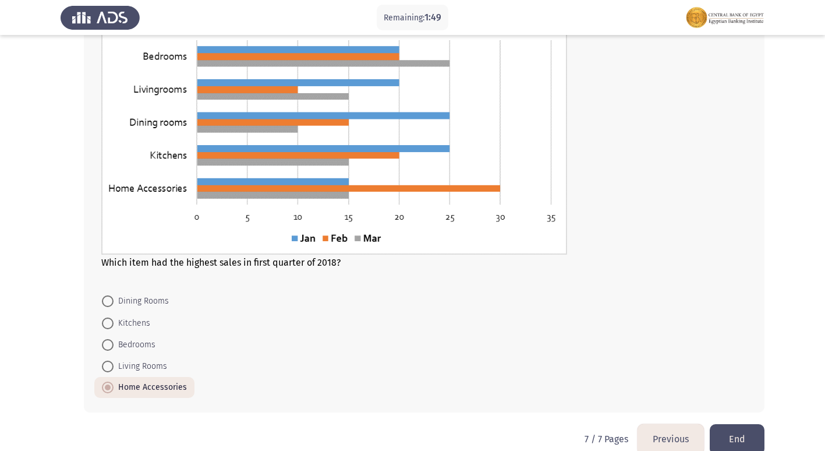
scroll to position [648, 0]
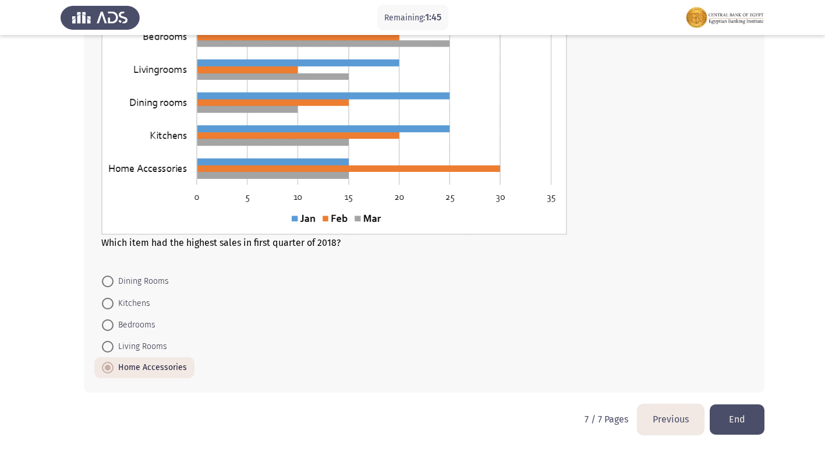
click at [747, 424] on button "End" at bounding box center [737, 419] width 55 height 30
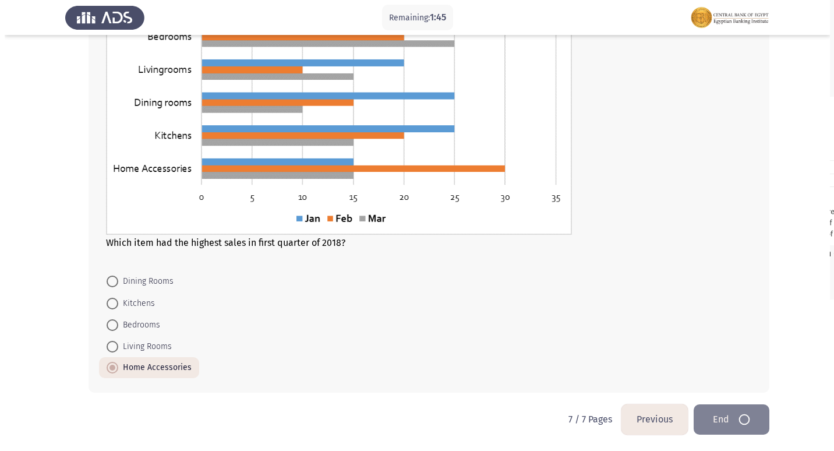
scroll to position [0, 0]
